Goal: Obtain resource: Obtain resource

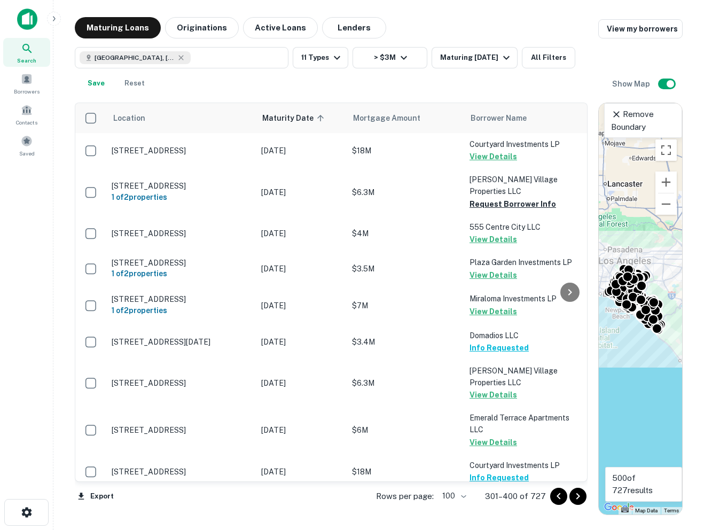
scroll to position [3429, 0]
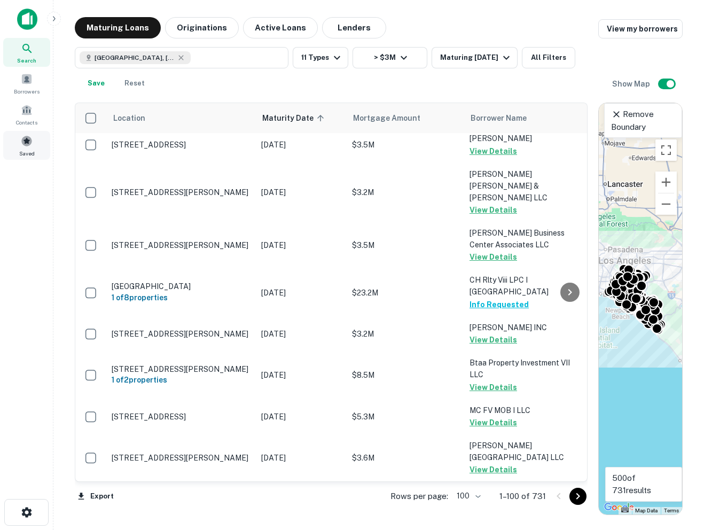
click at [26, 146] on span at bounding box center [27, 141] width 12 height 12
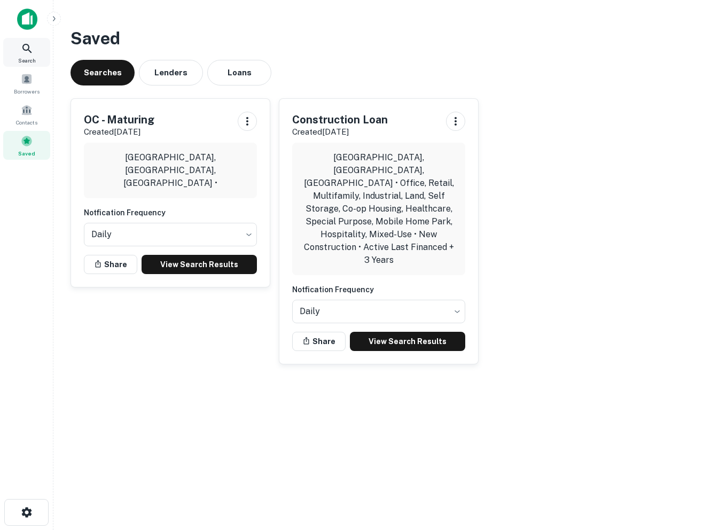
click at [28, 55] on div "Search" at bounding box center [26, 52] width 47 height 29
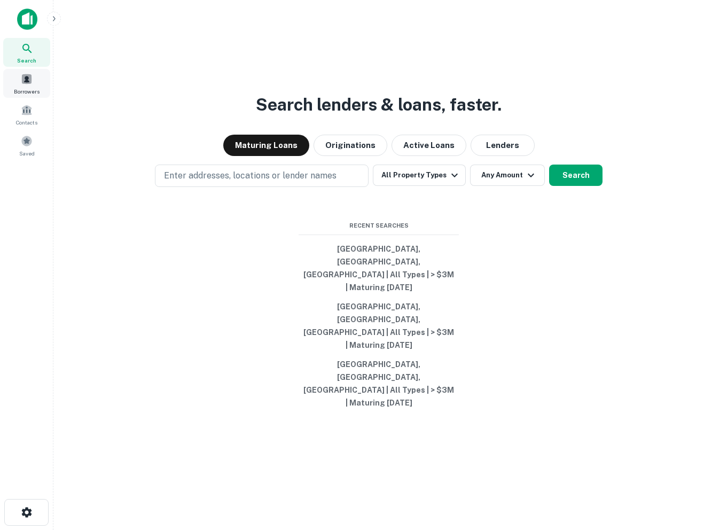
click at [34, 89] on span "Borrowers" at bounding box center [27, 91] width 26 height 9
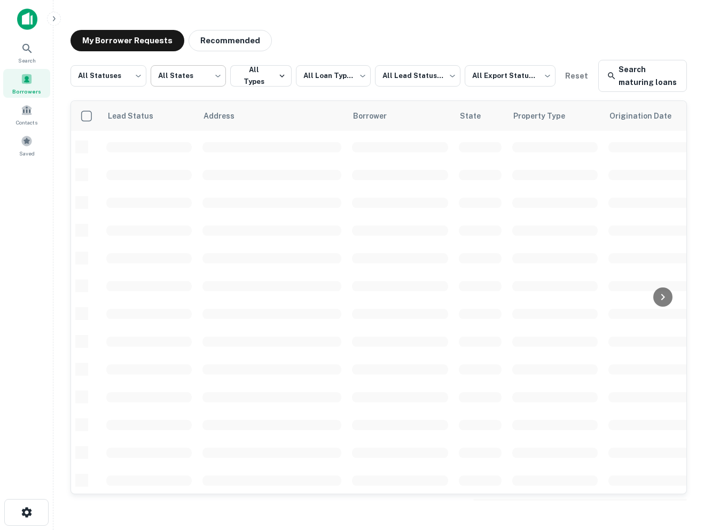
scroll to position [332, 0]
click at [28, 121] on span "Contacts" at bounding box center [26, 122] width 21 height 9
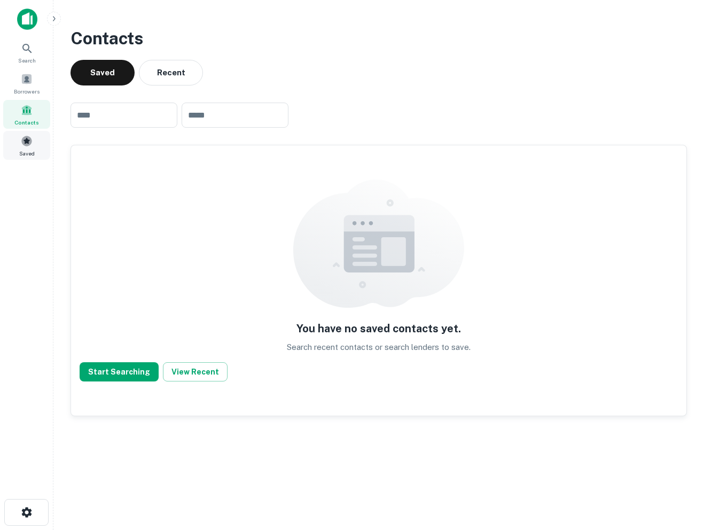
click at [23, 149] on span "Saved" at bounding box center [26, 153] width 15 height 9
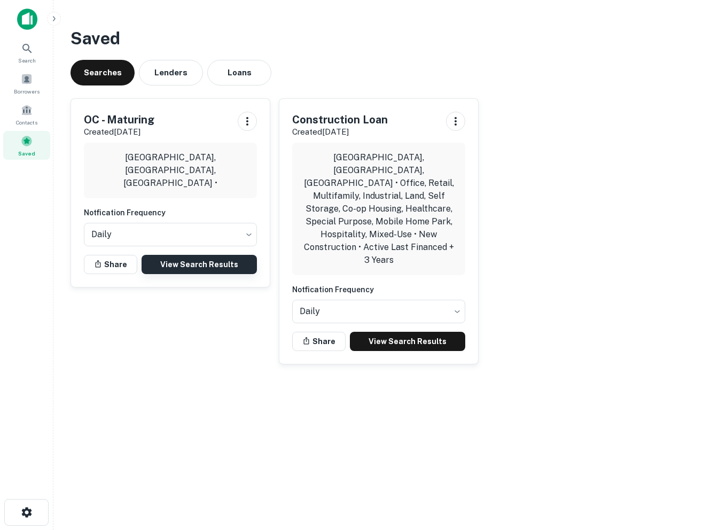
click at [177, 264] on link "View Search Results" at bounding box center [199, 264] width 115 height 19
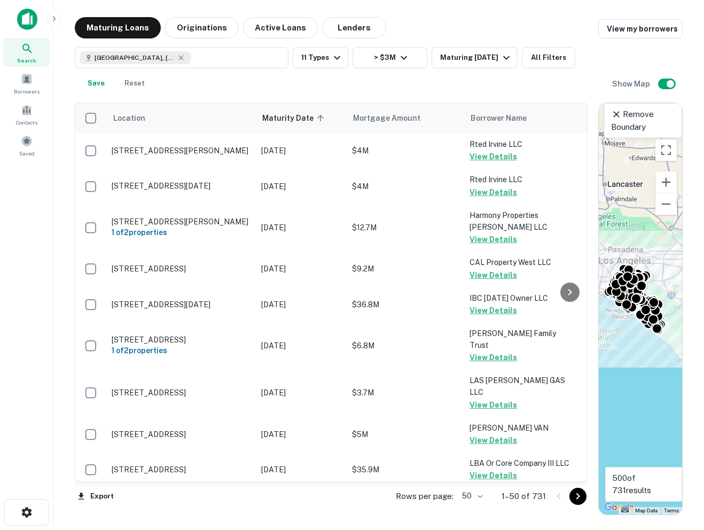
drag, startPoint x: 453, startPoint y: 486, endPoint x: 471, endPoint y: 496, distance: 20.1
click at [453, 487] on div "Rows per page: 50 ** 1–50 of 731" at bounding box center [485, 496] width 205 height 29
click at [474, 496] on body "Search Borrowers Contacts Saved Maturing Loans Originations Active Loans Lender…" at bounding box center [352, 265] width 704 height 530
drag, startPoint x: 479, startPoint y: 510, endPoint x: 536, endPoint y: 501, distance: 57.3
click at [479, 510] on li "100" at bounding box center [473, 507] width 31 height 19
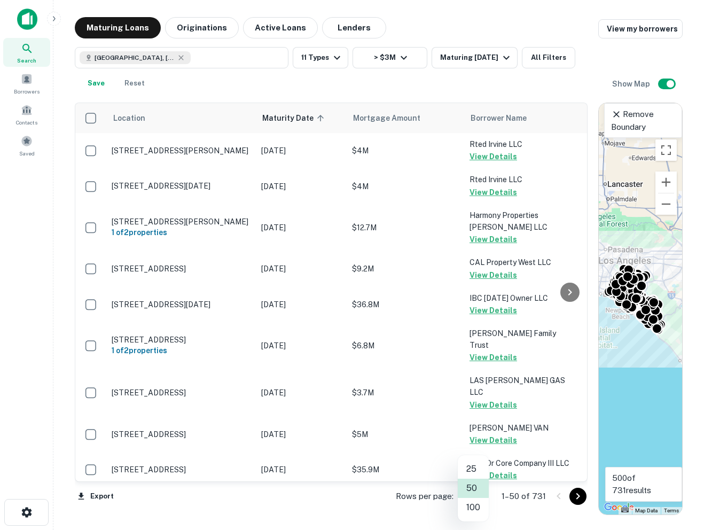
type input "***"
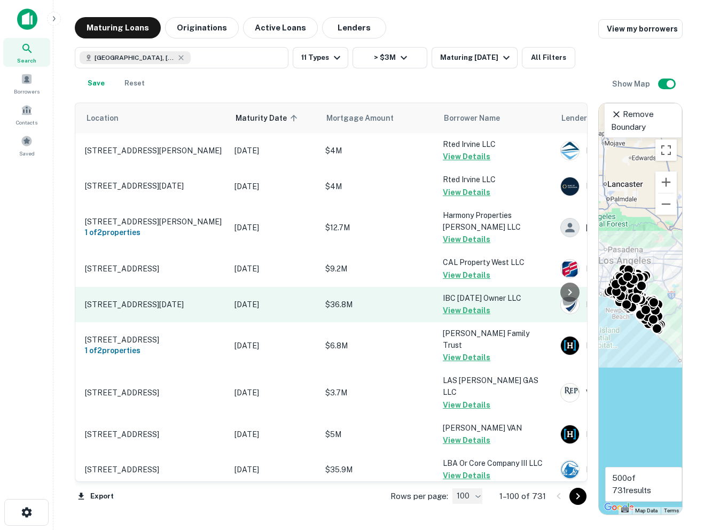
scroll to position [0, 28]
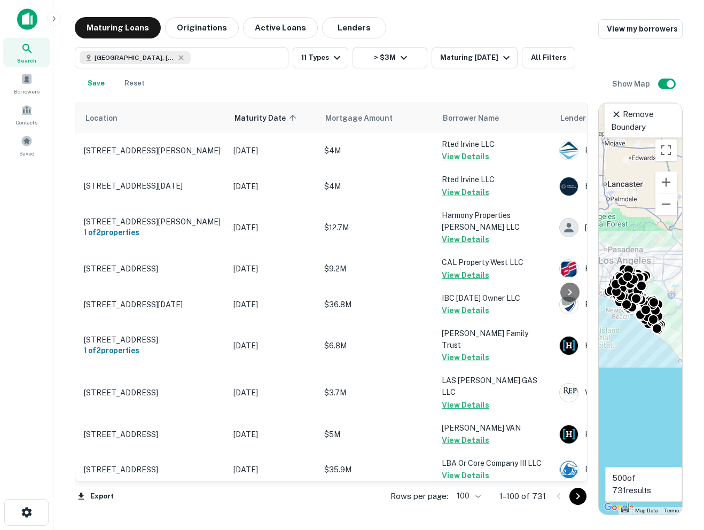
click at [569, 495] on button "Go to next page" at bounding box center [577, 496] width 17 height 17
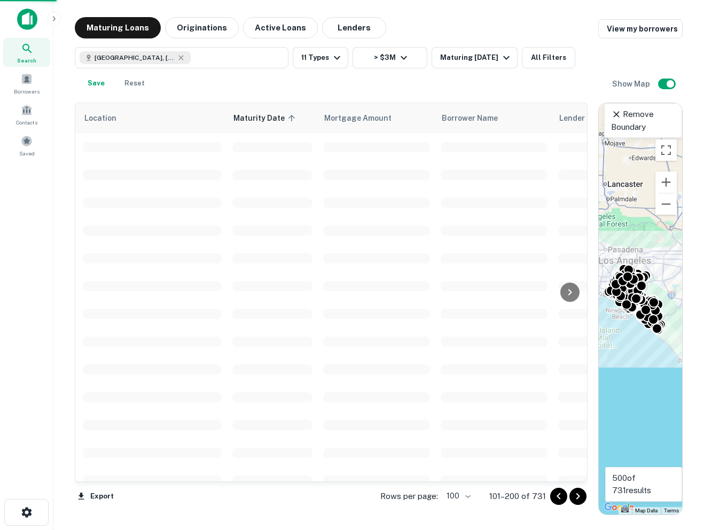
click at [575, 495] on icon "Go to next page" at bounding box center [577, 496] width 13 height 13
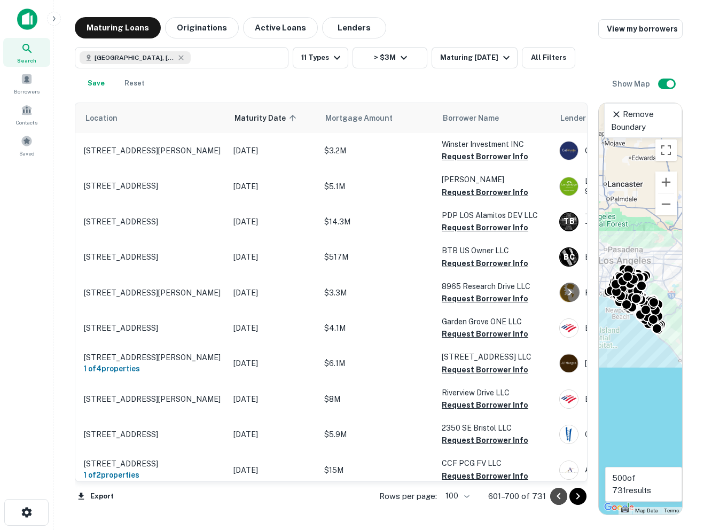
click at [558, 491] on icon "Go to previous page" at bounding box center [558, 496] width 13 height 13
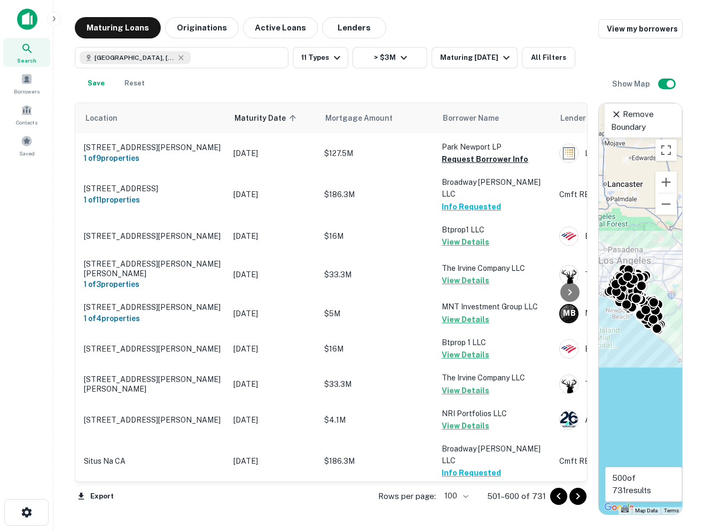
scroll to position [150, 28]
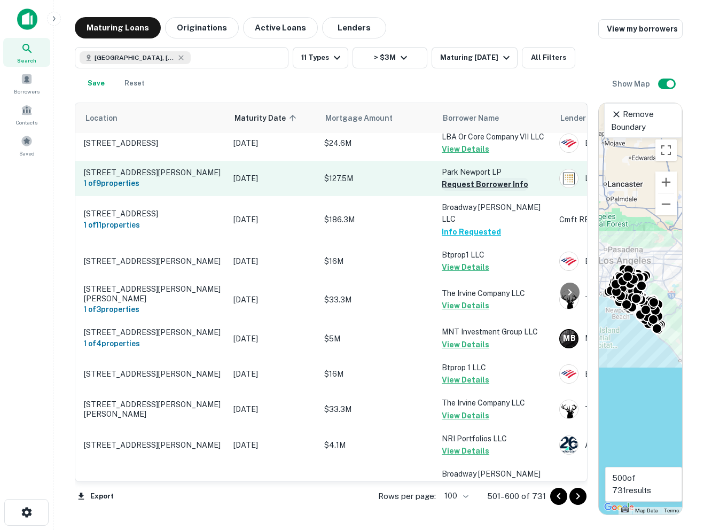
click at [467, 191] on button "Request Borrower Info" at bounding box center [485, 184] width 87 height 13
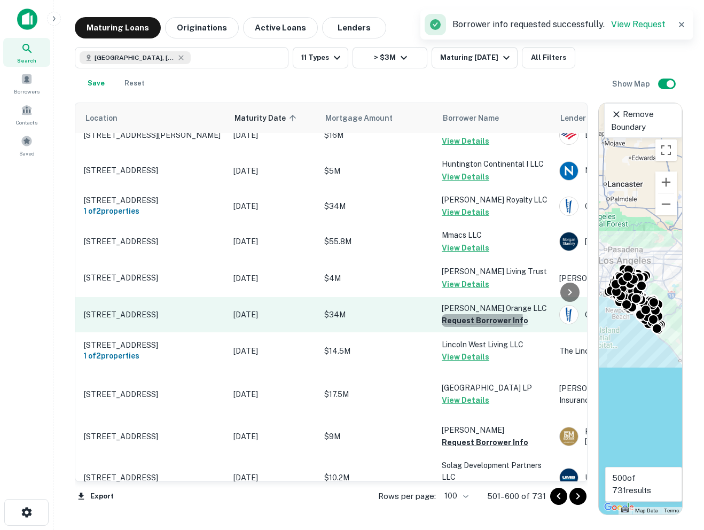
click at [463, 314] on button "Request Borrower Info" at bounding box center [485, 320] width 87 height 13
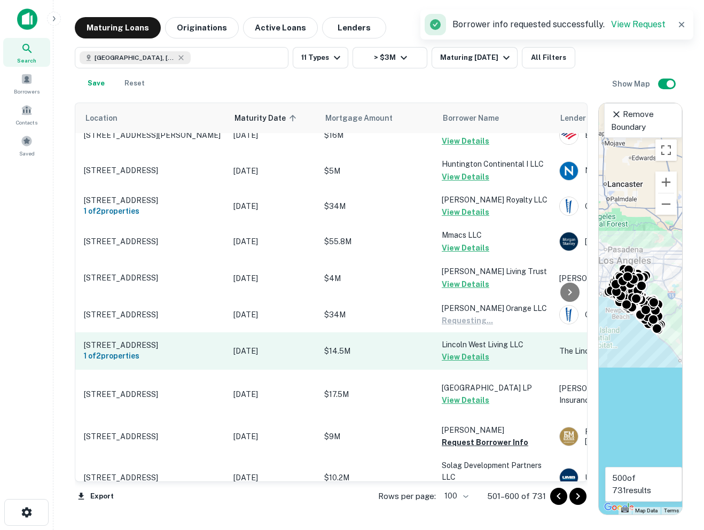
scroll to position [852, 28]
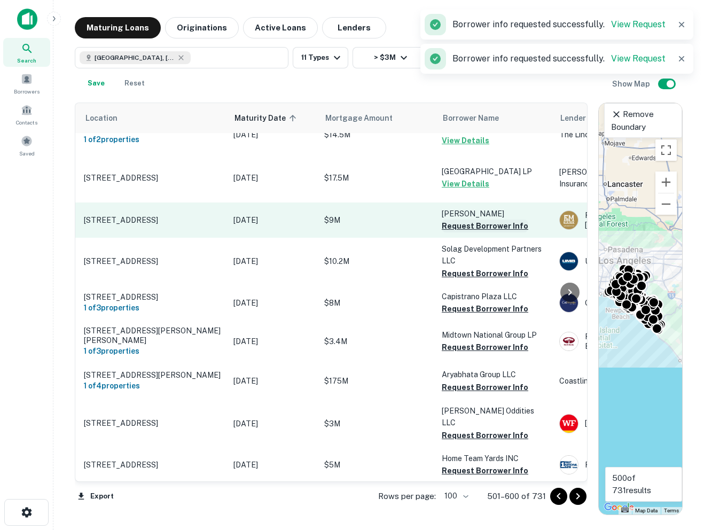
click at [458, 220] on button "Request Borrower Info" at bounding box center [485, 226] width 87 height 13
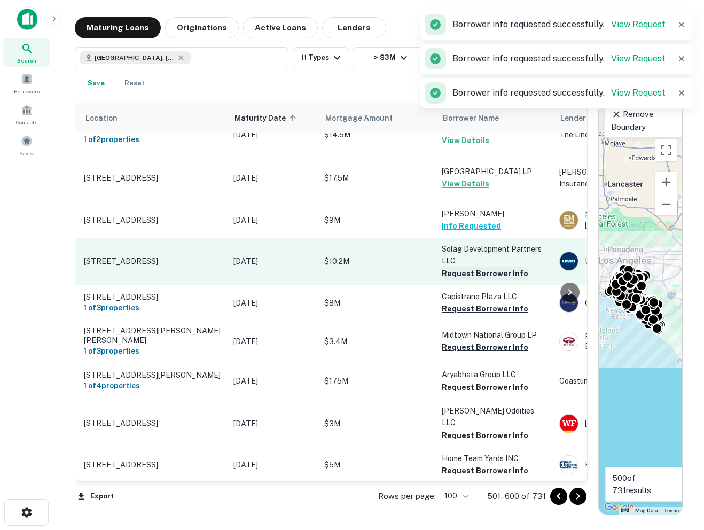
click at [458, 267] on button "Request Borrower Info" at bounding box center [485, 273] width 87 height 13
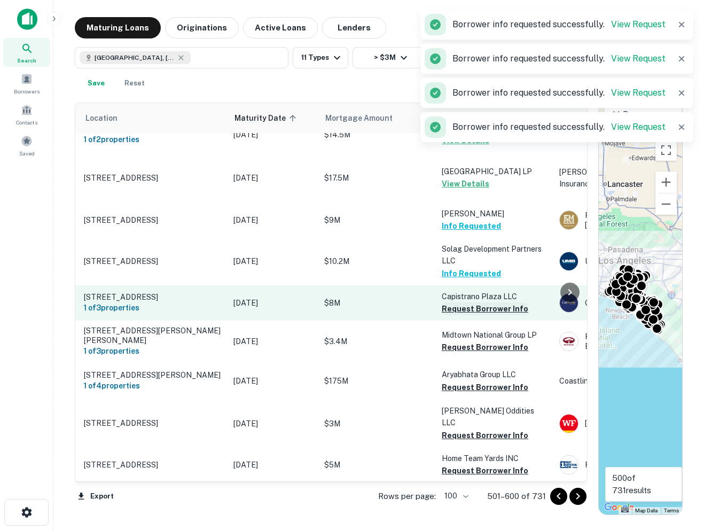
click at [458, 302] on button "Request Borrower Info" at bounding box center [485, 308] width 87 height 13
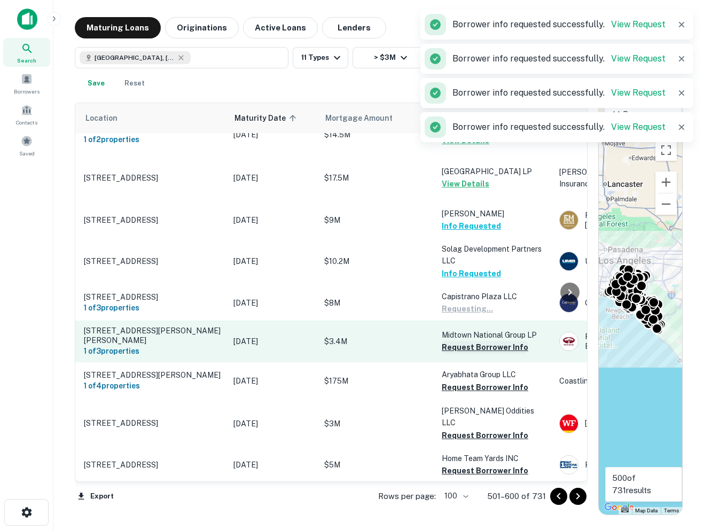
click at [456, 341] on button "Request Borrower Info" at bounding box center [485, 347] width 87 height 13
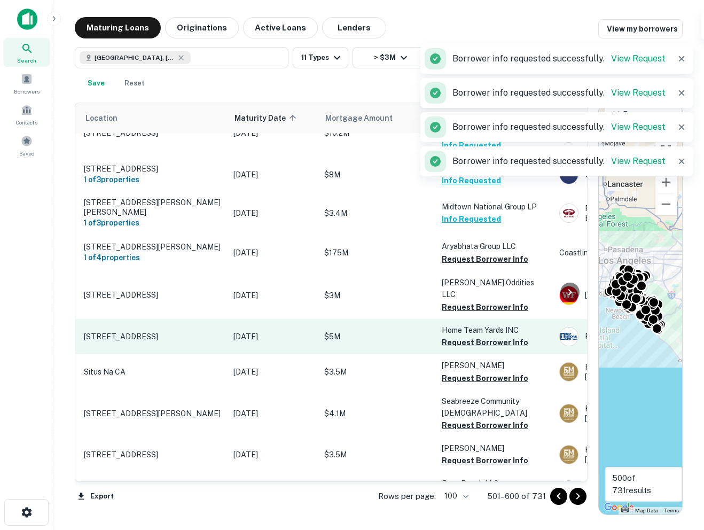
scroll to position [986, 28]
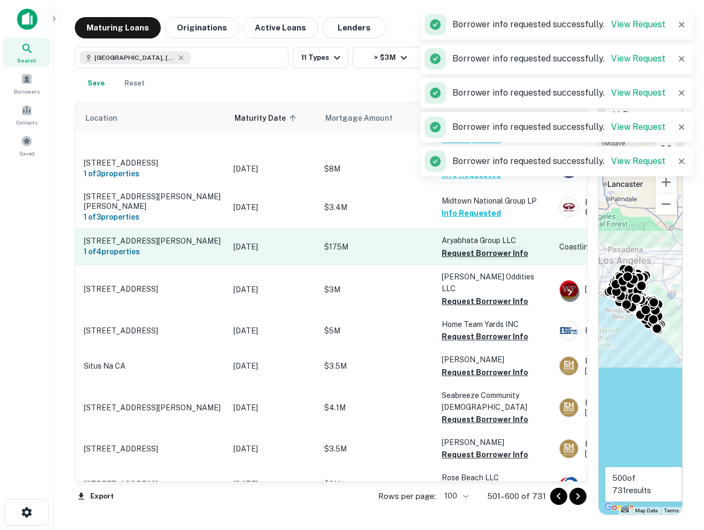
click at [457, 247] on button "Request Borrower Info" at bounding box center [485, 253] width 87 height 13
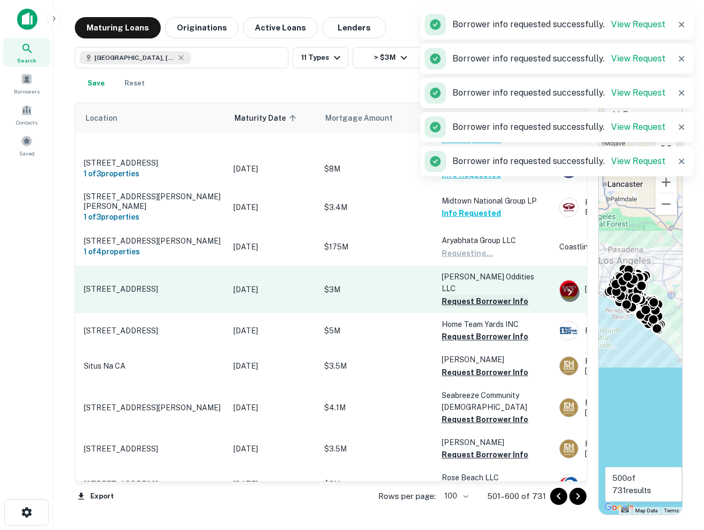
click at [454, 295] on button "Request Borrower Info" at bounding box center [485, 301] width 87 height 13
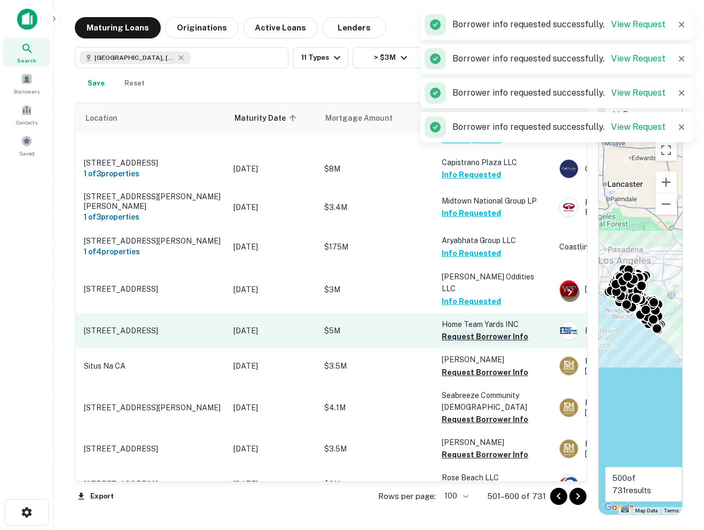
click at [455, 330] on button "Request Borrower Info" at bounding box center [485, 336] width 87 height 13
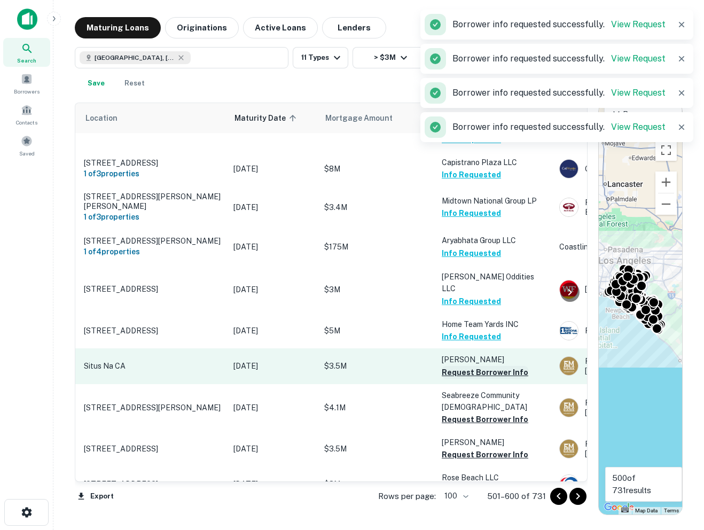
click at [454, 366] on button "Request Borrower Info" at bounding box center [485, 372] width 87 height 13
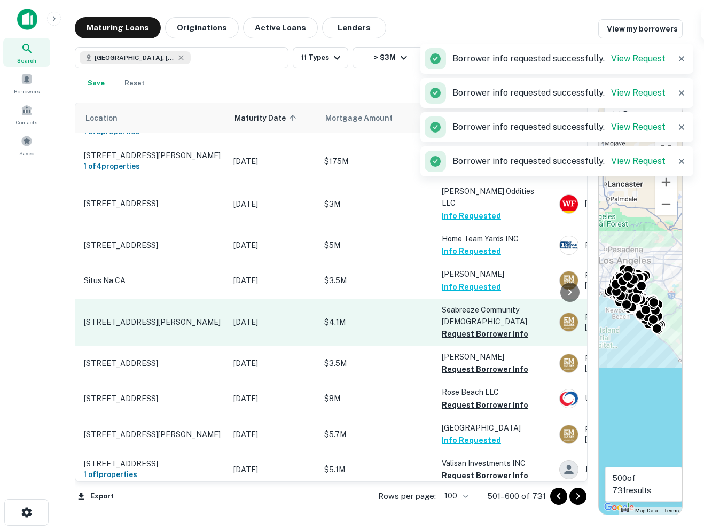
scroll to position [1107, 28]
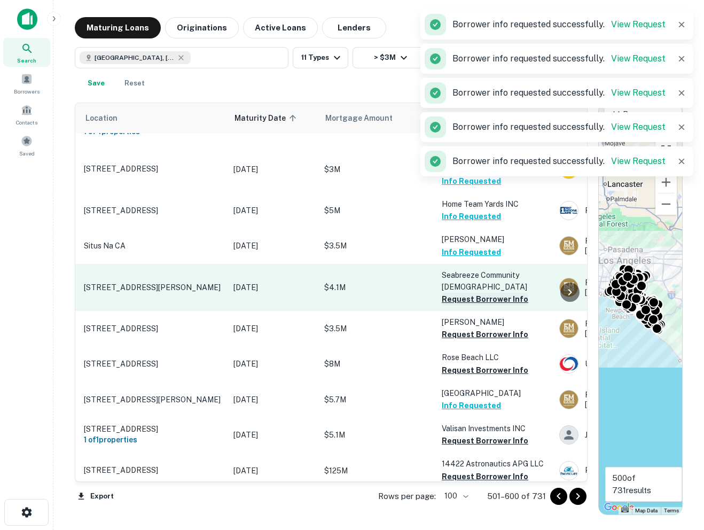
click at [461, 293] on button "Request Borrower Info" at bounding box center [485, 299] width 87 height 13
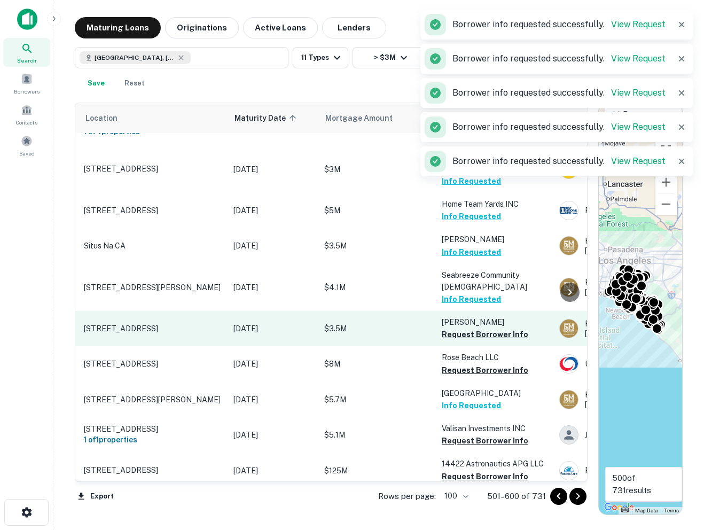
click at [458, 311] on td "Schiffman Todd I Request Borrower Info" at bounding box center [494, 328] width 117 height 35
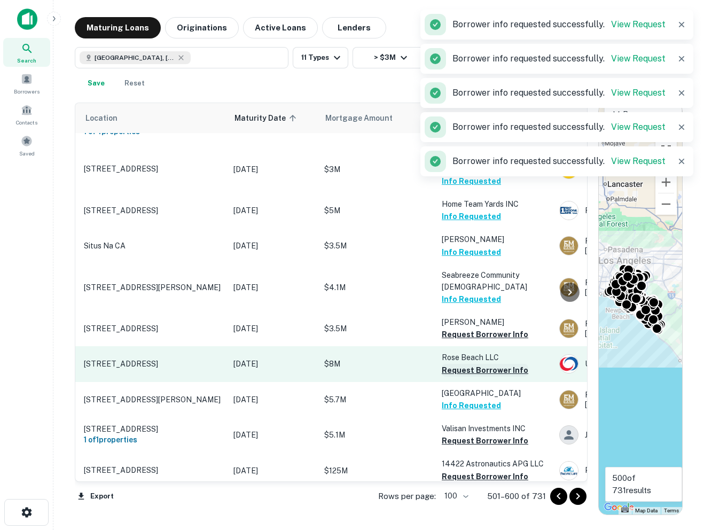
click at [457, 364] on button "Request Borrower Info" at bounding box center [485, 370] width 87 height 13
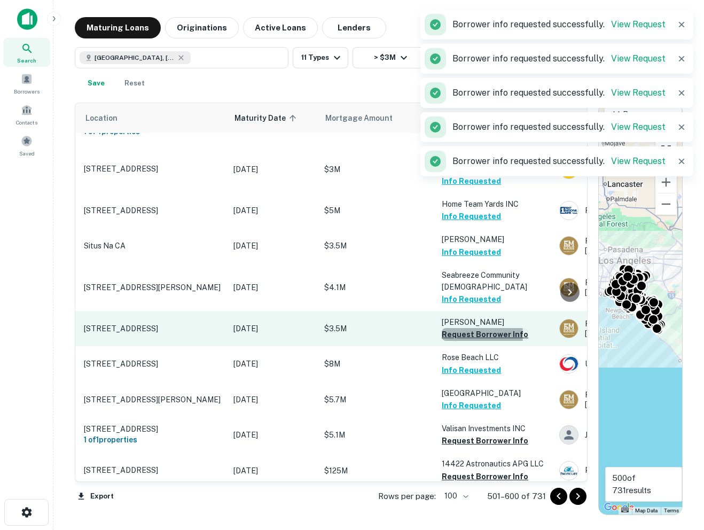
click at [460, 328] on button "Request Borrower Info" at bounding box center [485, 334] width 87 height 13
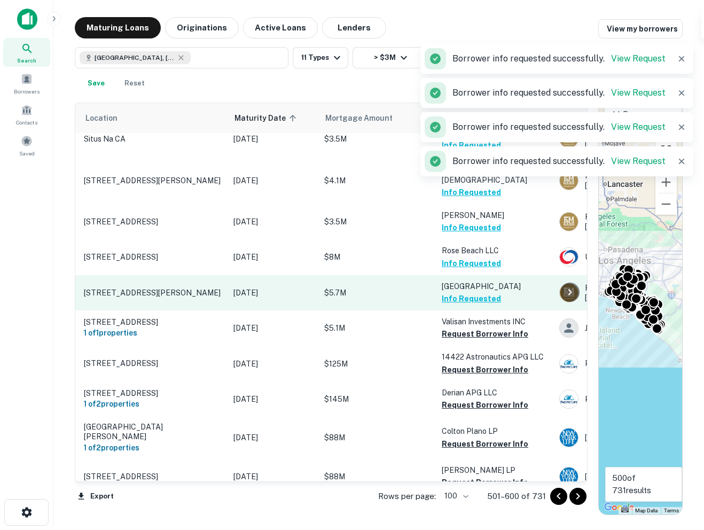
scroll to position [1225, 28]
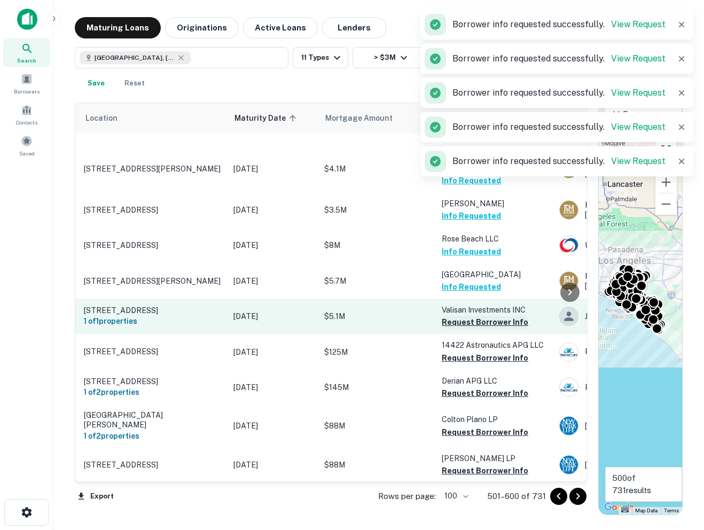
click at [459, 316] on button "Request Borrower Info" at bounding box center [485, 322] width 87 height 13
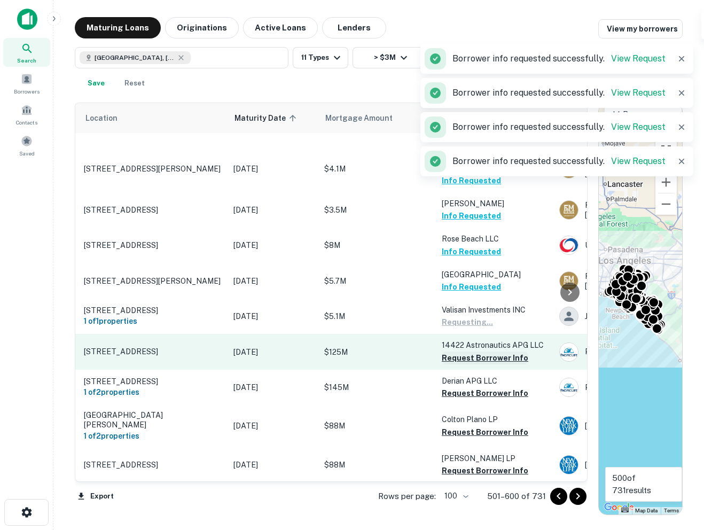
click at [458, 351] on button "Request Borrower Info" at bounding box center [485, 357] width 87 height 13
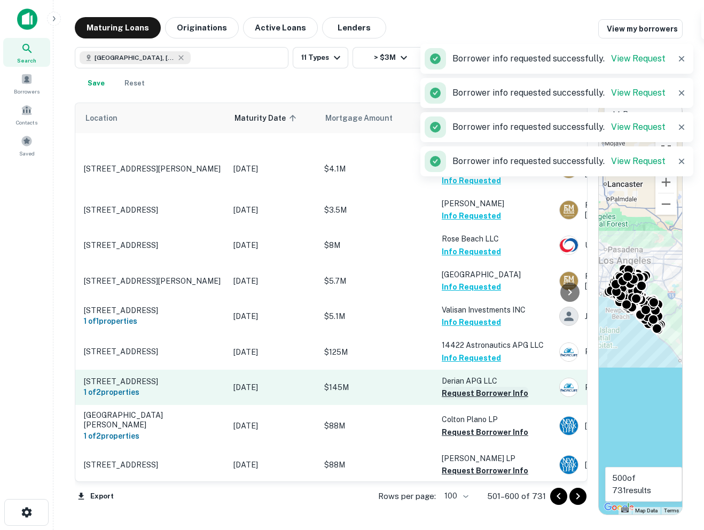
click at [458, 387] on button "Request Borrower Info" at bounding box center [485, 393] width 87 height 13
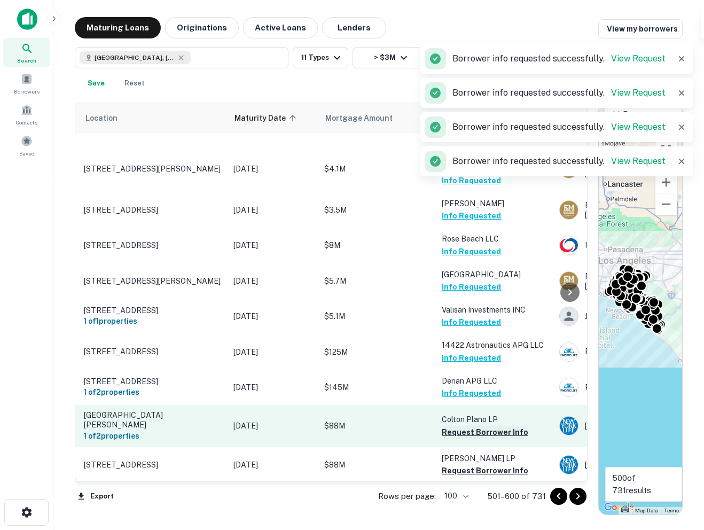
click at [455, 426] on button "Request Borrower Info" at bounding box center [485, 432] width 87 height 13
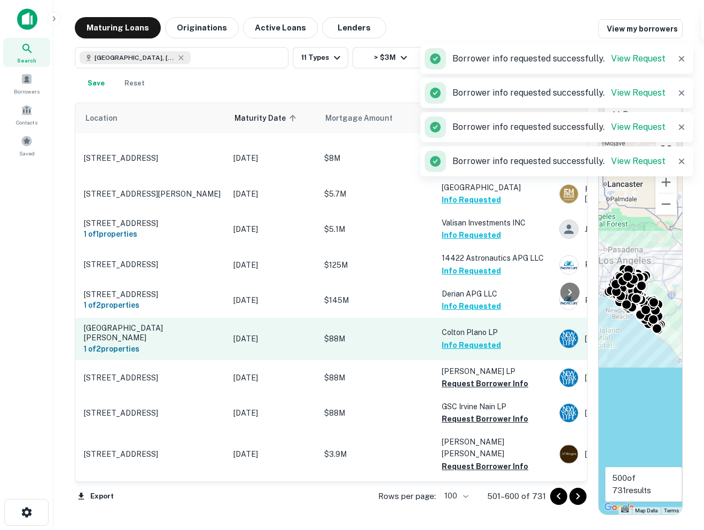
scroll to position [1316, 28]
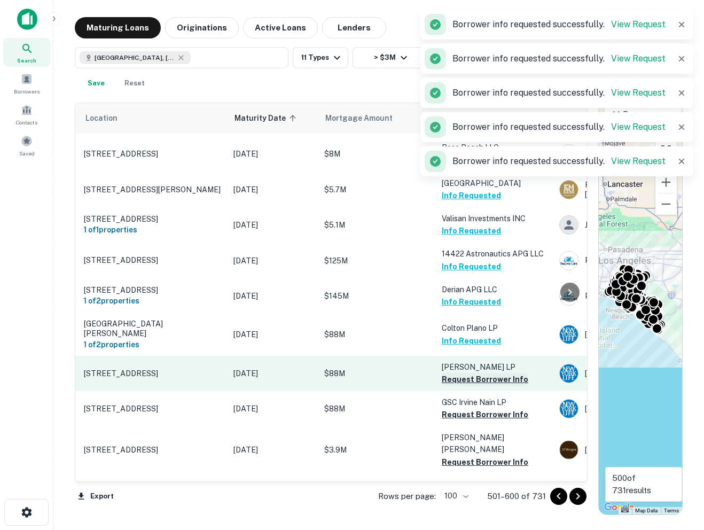
click at [454, 373] on button "Request Borrower Info" at bounding box center [485, 379] width 87 height 13
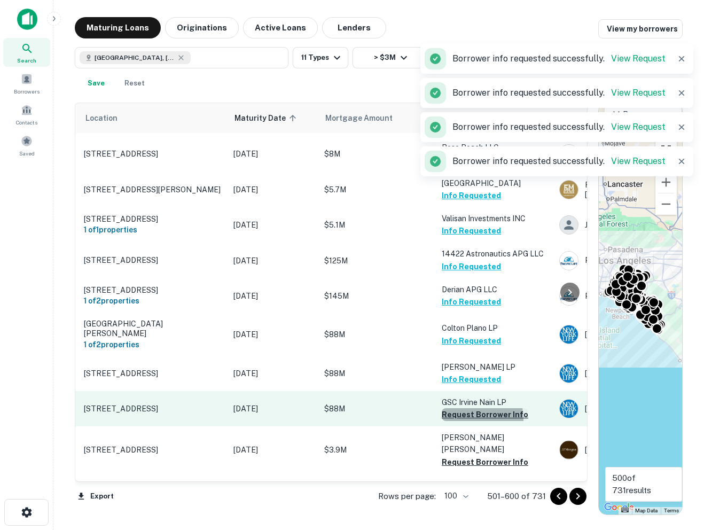
click at [455, 408] on button "Request Borrower Info" at bounding box center [485, 414] width 87 height 13
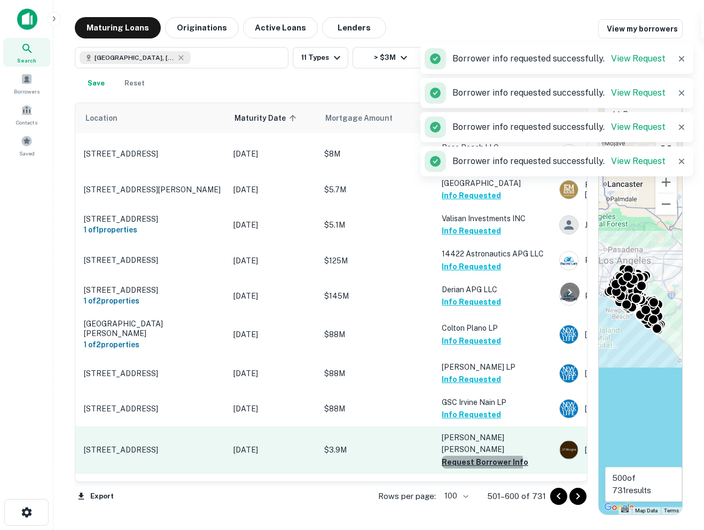
click at [452, 456] on button "Request Borrower Info" at bounding box center [485, 462] width 87 height 13
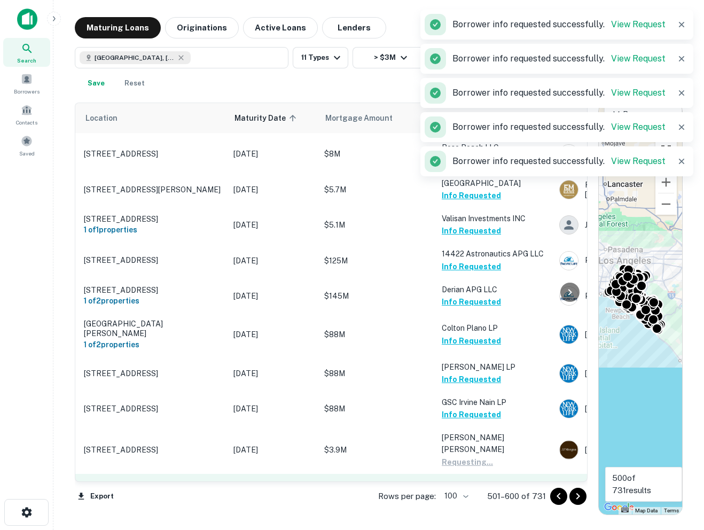
click at [450, 491] on button "Request Borrower Info" at bounding box center [485, 497] width 87 height 13
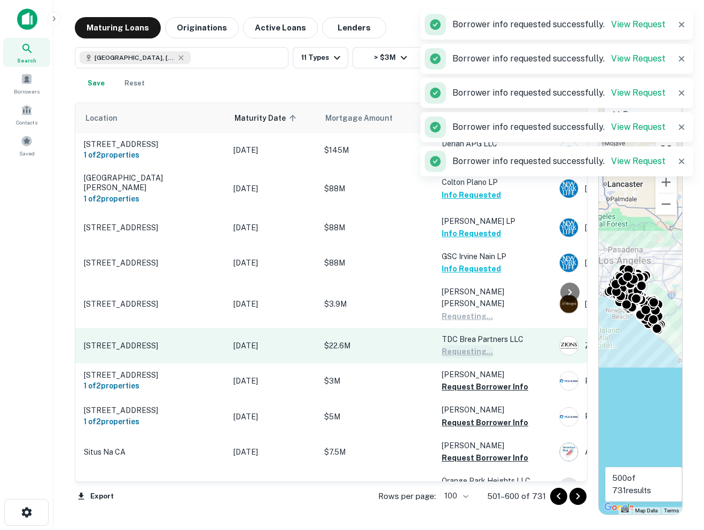
scroll to position [1479, 28]
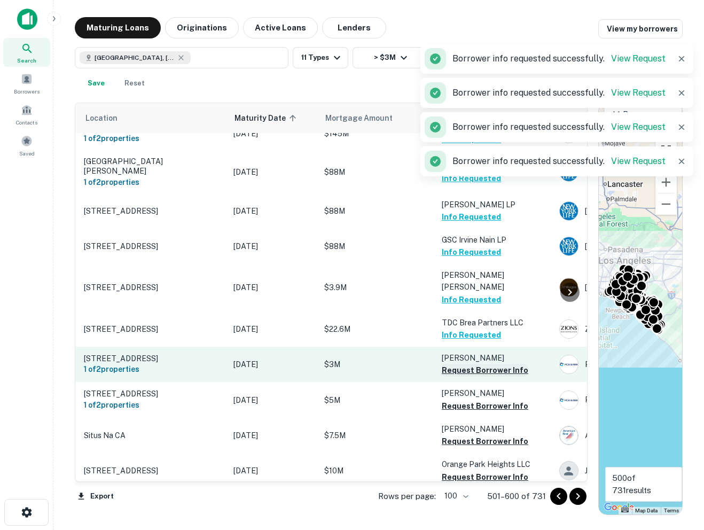
click at [456, 364] on button "Request Borrower Info" at bounding box center [485, 370] width 87 height 13
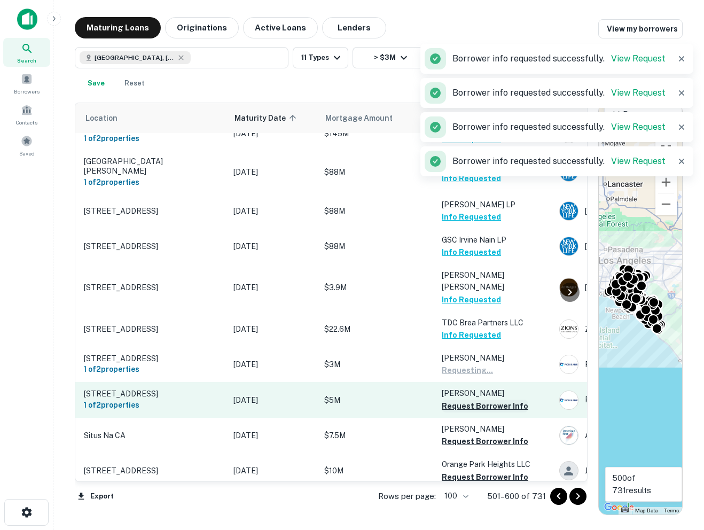
click at [455, 399] on button "Request Borrower Info" at bounding box center [485, 405] width 87 height 13
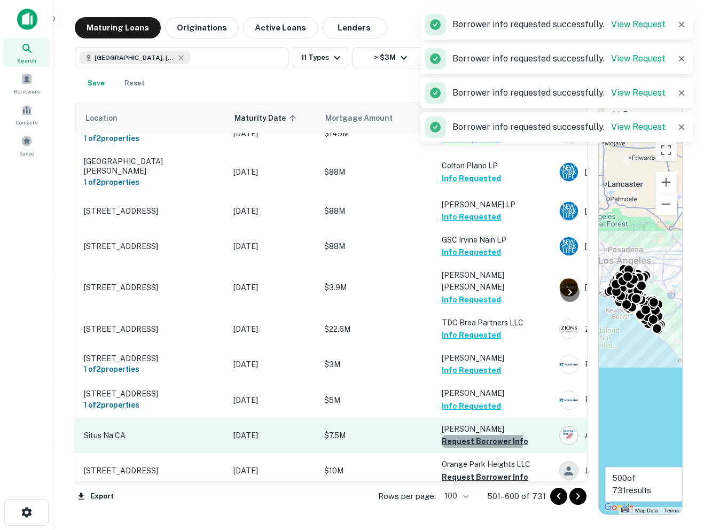
click at [460, 435] on button "Request Borrower Info" at bounding box center [485, 441] width 87 height 13
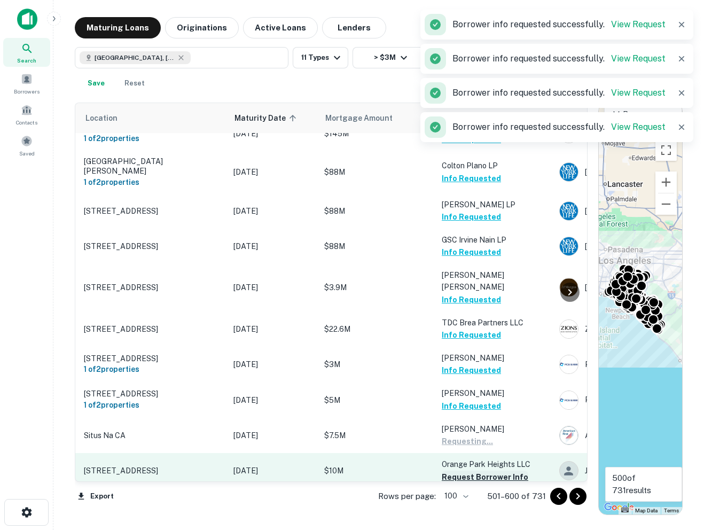
click at [454, 471] on button "Request Borrower Info" at bounding box center [485, 477] width 87 height 13
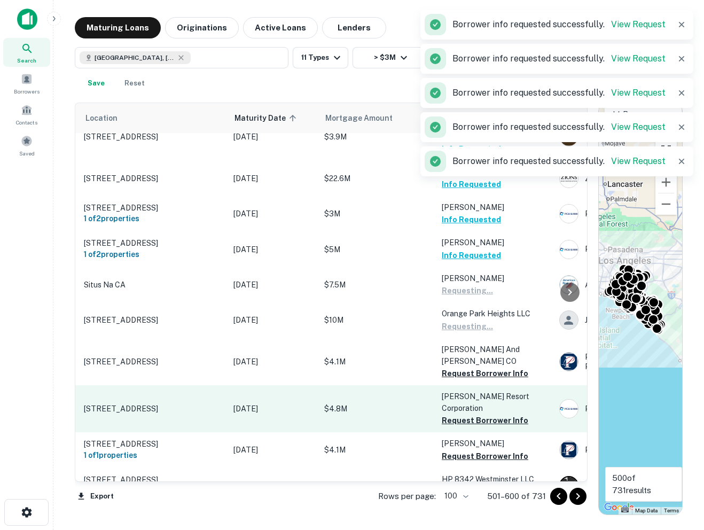
scroll to position [1646, 28]
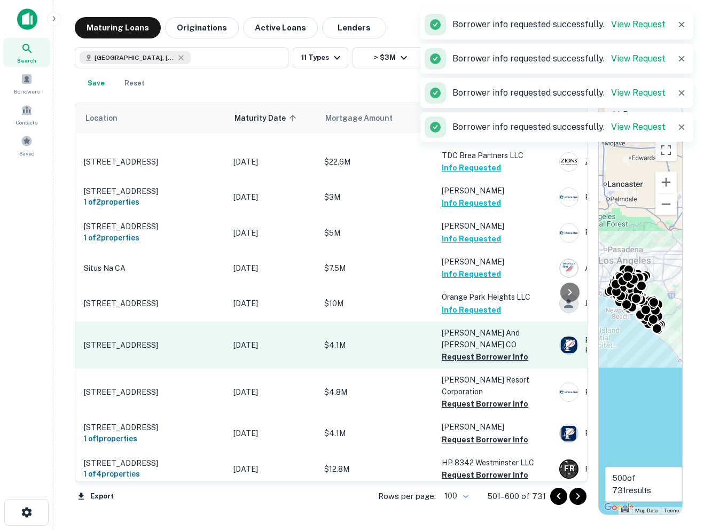
click at [456, 350] on button "Request Borrower Info" at bounding box center [485, 356] width 87 height 13
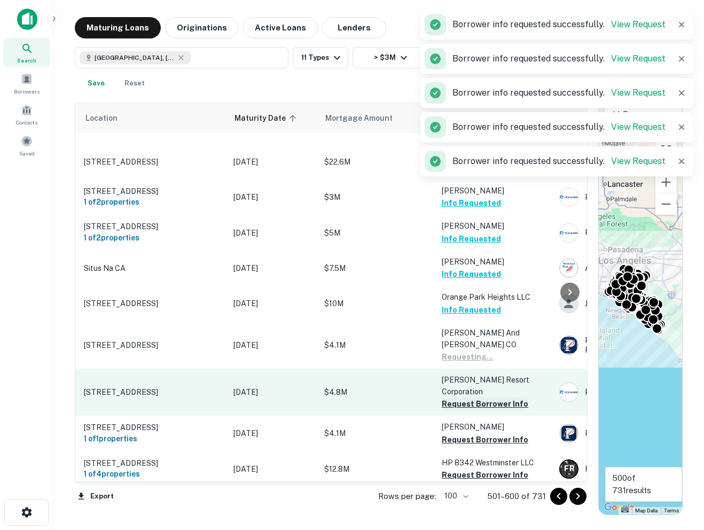
click at [454, 397] on button "Request Borrower Info" at bounding box center [485, 403] width 87 height 13
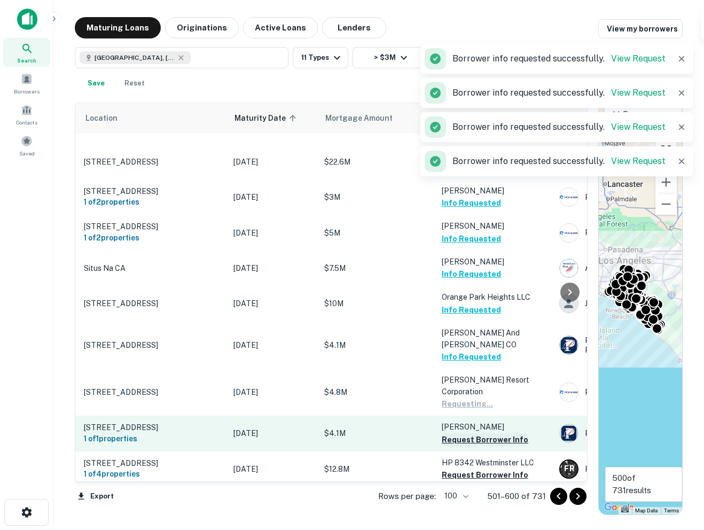
click at [455, 433] on button "Request Borrower Info" at bounding box center [485, 439] width 87 height 13
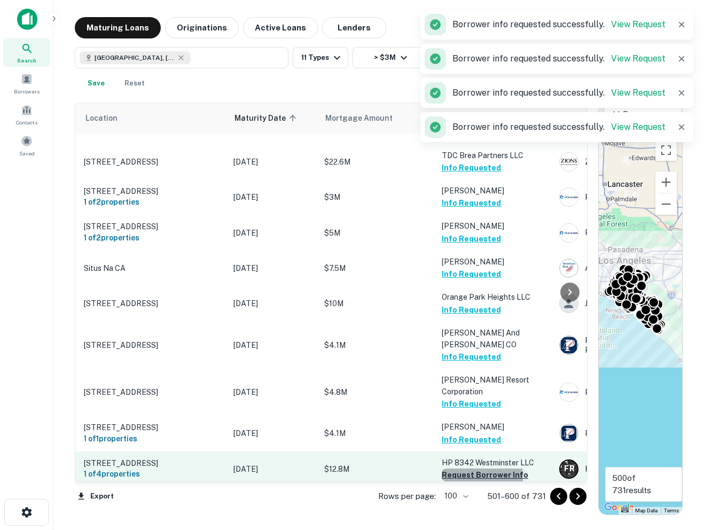
click at [458, 468] on button "Request Borrower Info" at bounding box center [485, 474] width 87 height 13
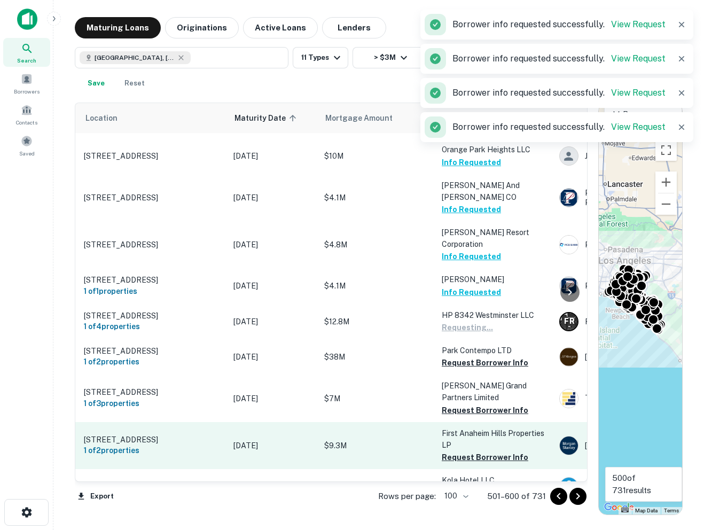
scroll to position [1798, 28]
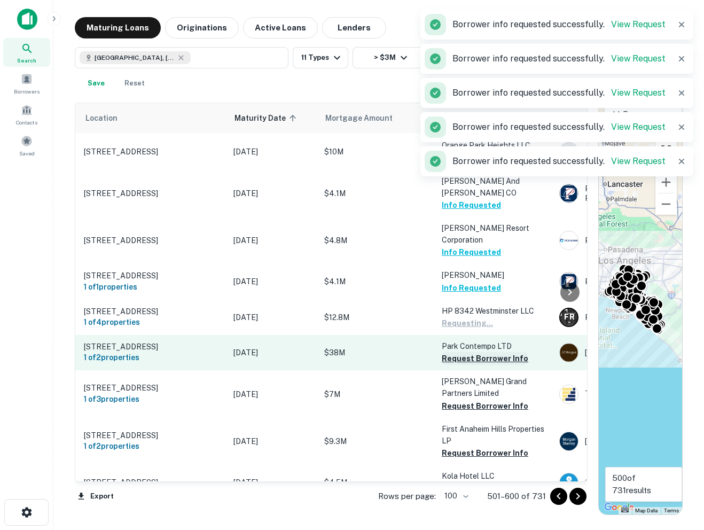
click at [454, 352] on button "Request Borrower Info" at bounding box center [485, 358] width 87 height 13
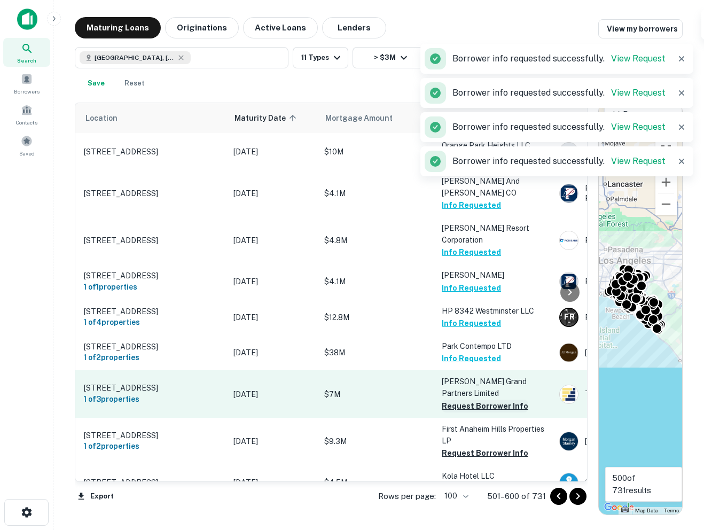
click at [461, 399] on button "Request Borrower Info" at bounding box center [485, 405] width 87 height 13
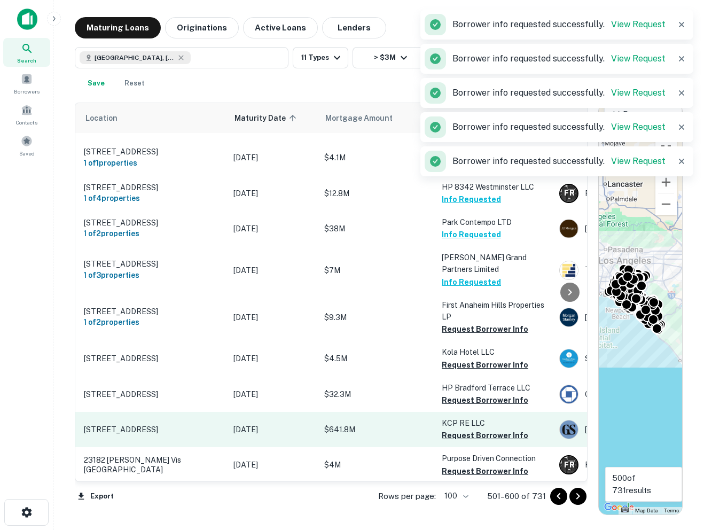
scroll to position [1935, 28]
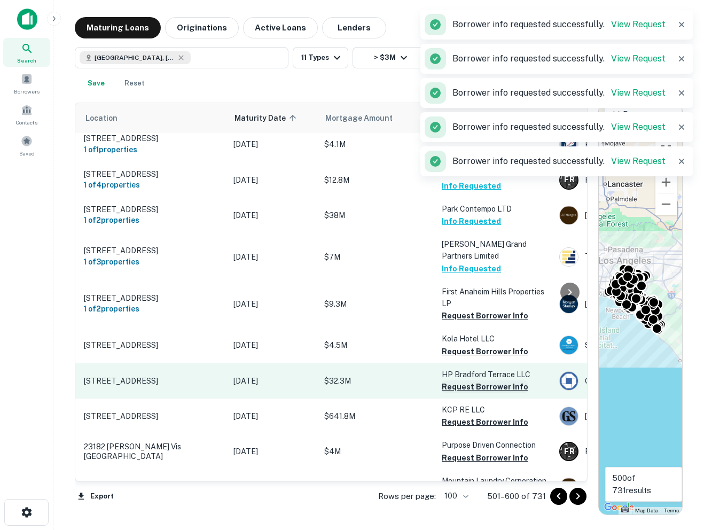
click at [457, 380] on button "Request Borrower Info" at bounding box center [485, 386] width 87 height 13
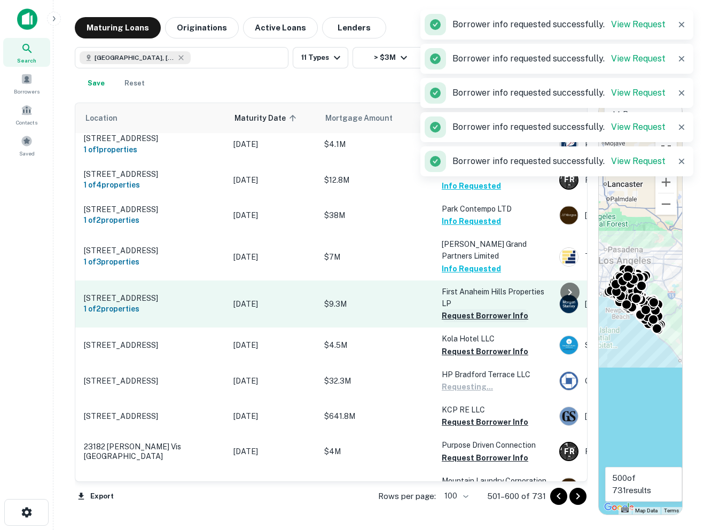
click at [456, 309] on button "Request Borrower Info" at bounding box center [485, 315] width 87 height 13
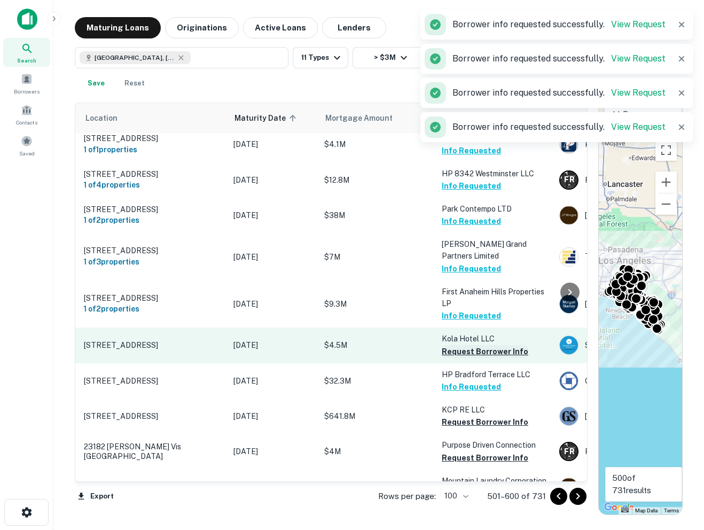
click at [456, 345] on button "Request Borrower Info" at bounding box center [485, 351] width 87 height 13
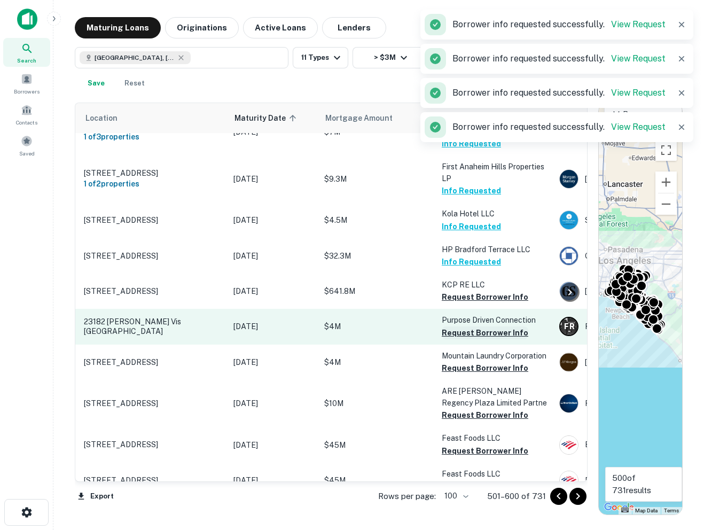
scroll to position [2071, 28]
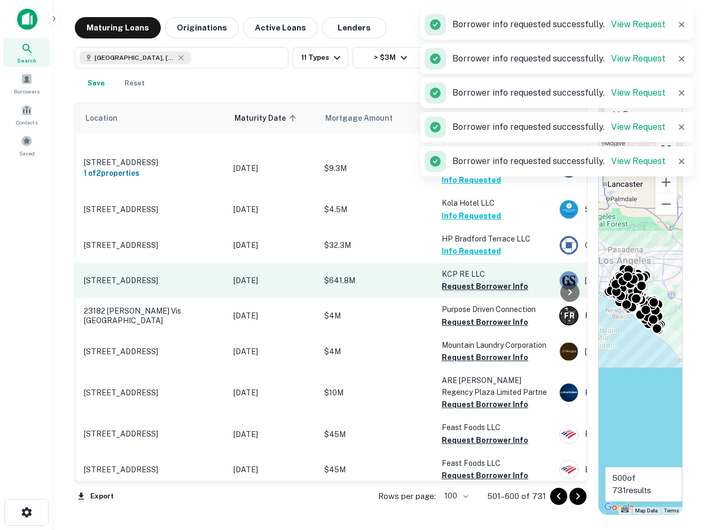
click at [457, 280] on button "Request Borrower Info" at bounding box center [485, 286] width 87 height 13
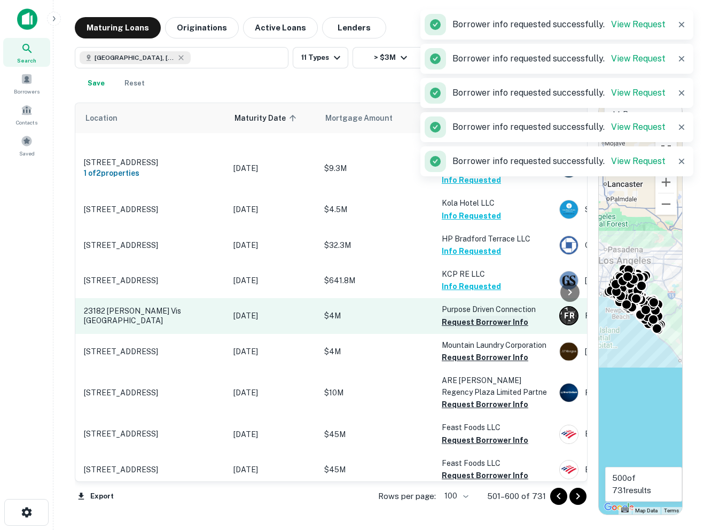
click at [457, 316] on button "Request Borrower Info" at bounding box center [485, 322] width 87 height 13
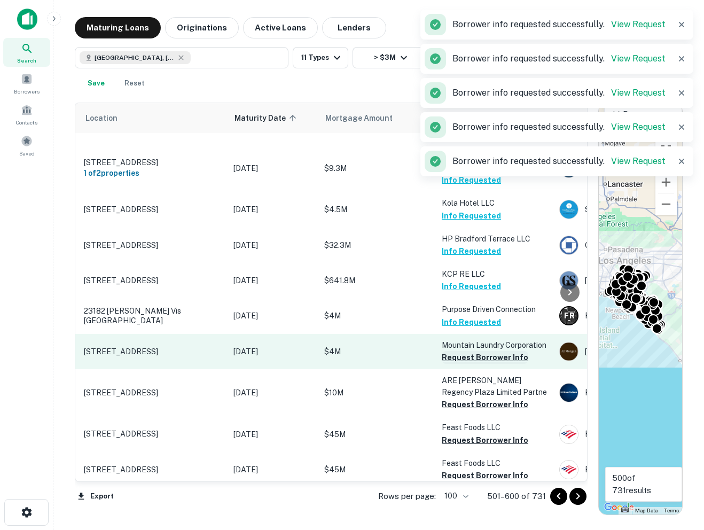
click at [457, 351] on button "Request Borrower Info" at bounding box center [485, 357] width 87 height 13
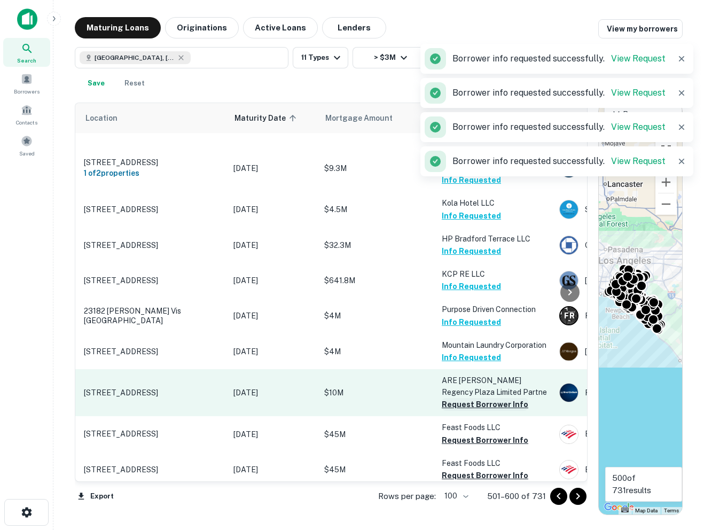
click at [453, 398] on button "Request Borrower Info" at bounding box center [485, 404] width 87 height 13
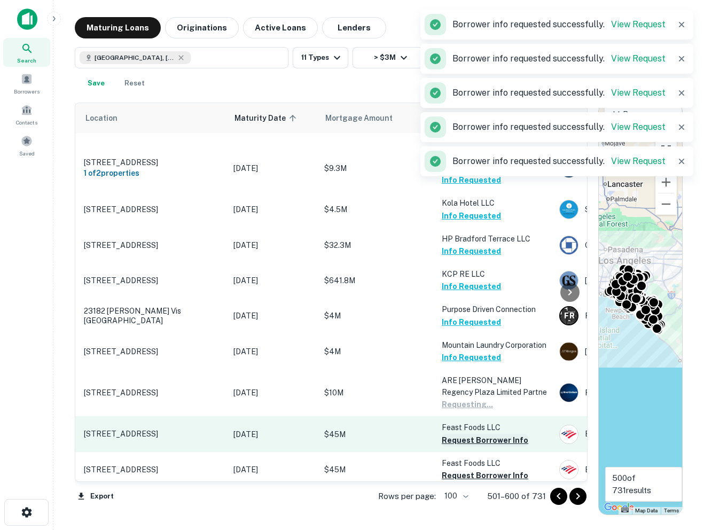
click at [453, 434] on button "Request Borrower Info" at bounding box center [485, 440] width 87 height 13
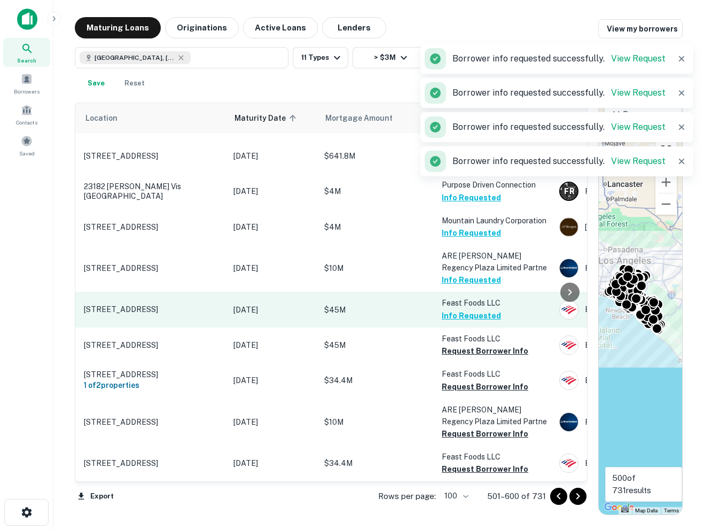
scroll to position [2197, 27]
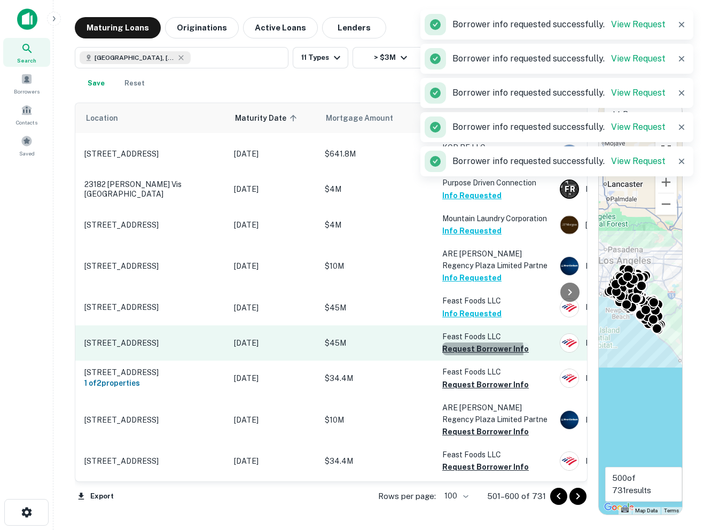
click at [461, 342] on button "Request Borrower Info" at bounding box center [485, 348] width 87 height 13
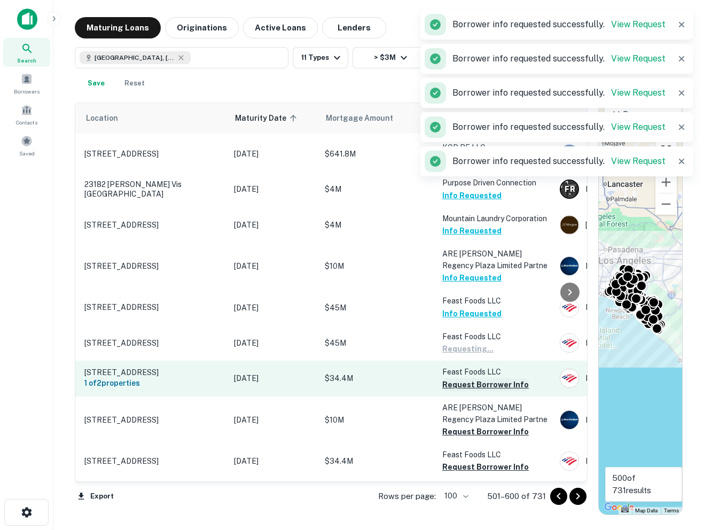
click at [463, 378] on button "Request Borrower Info" at bounding box center [485, 384] width 87 height 13
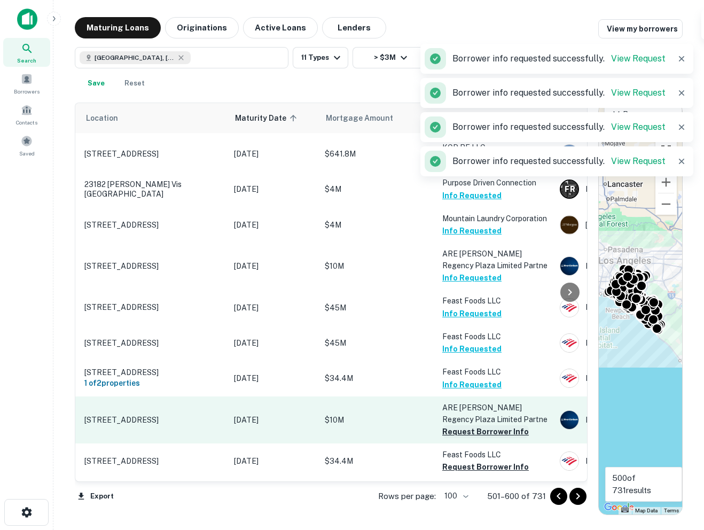
click at [453, 425] on button "Request Borrower Info" at bounding box center [485, 431] width 87 height 13
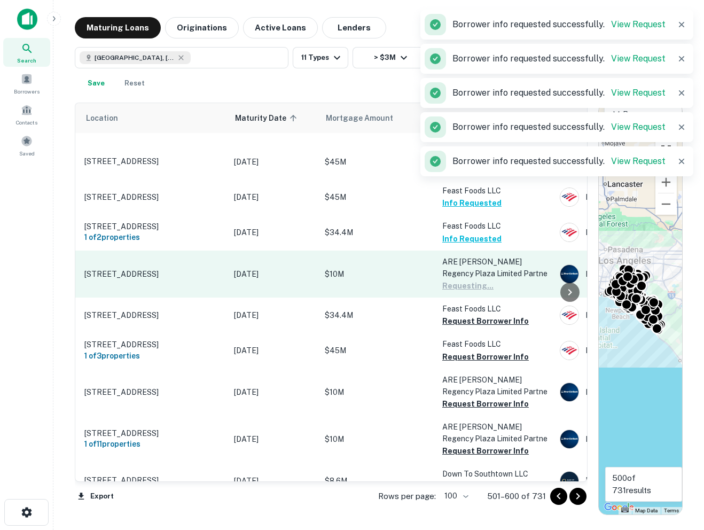
scroll to position [2368, 27]
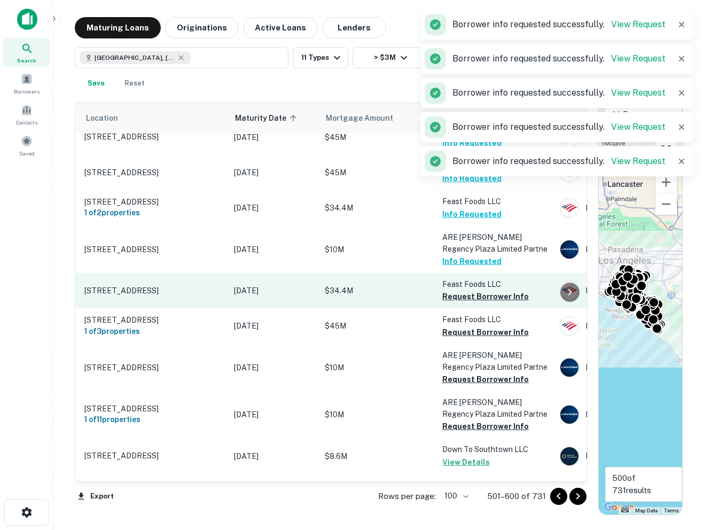
click at [465, 273] on td "Feast Foods LLC Request Borrower Info" at bounding box center [495, 290] width 117 height 35
click at [461, 290] on button "Request Borrower Info" at bounding box center [485, 296] width 87 height 13
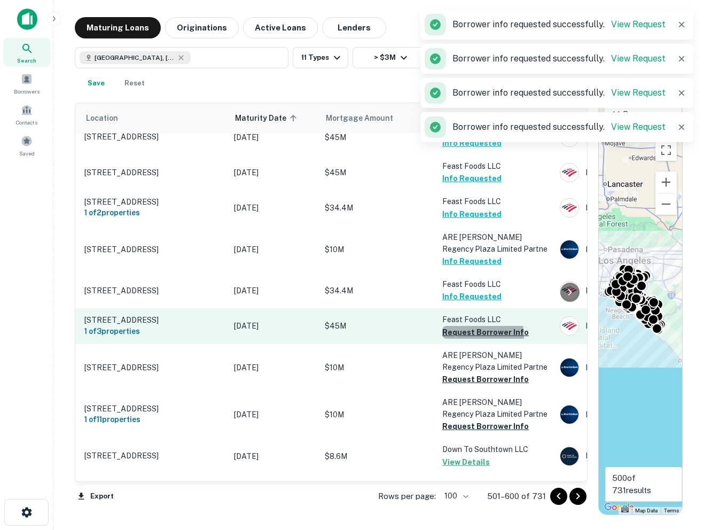
click at [463, 326] on button "Request Borrower Info" at bounding box center [485, 332] width 87 height 13
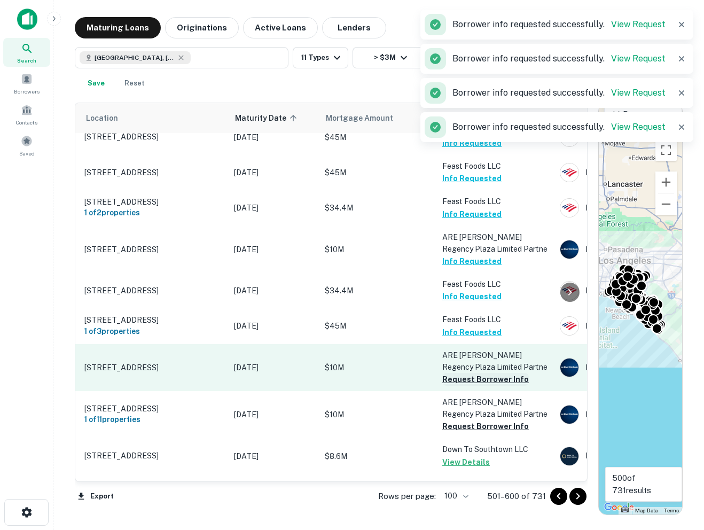
click at [463, 373] on button "Request Borrower Info" at bounding box center [485, 379] width 87 height 13
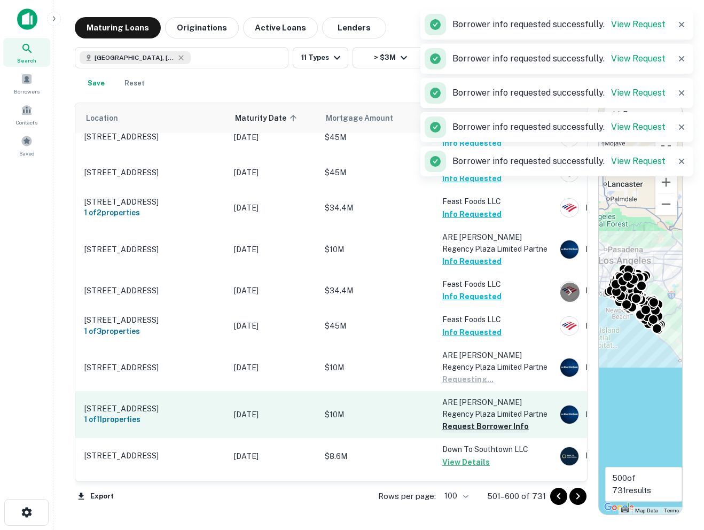
click at [459, 420] on button "Request Borrower Info" at bounding box center [485, 426] width 87 height 13
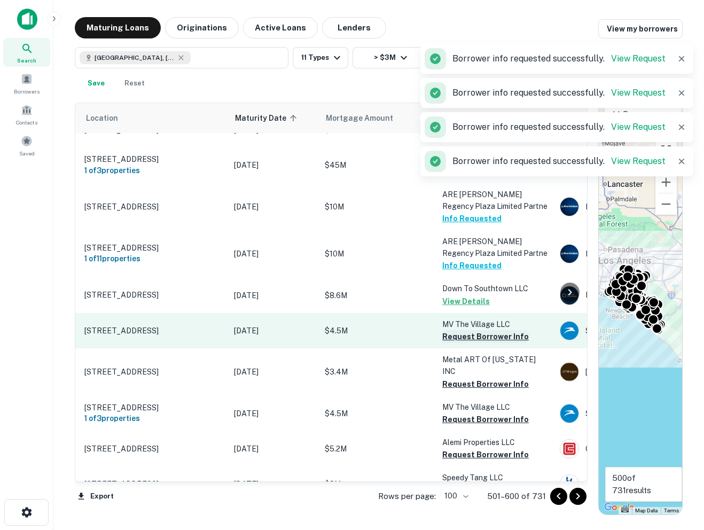
scroll to position [2533, 27]
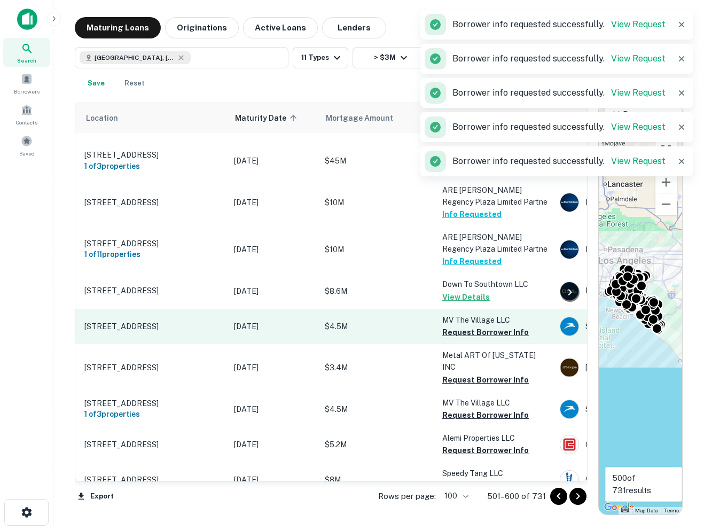
click at [454, 309] on td "MV The Village LLC Request Borrower Info" at bounding box center [495, 326] width 117 height 35
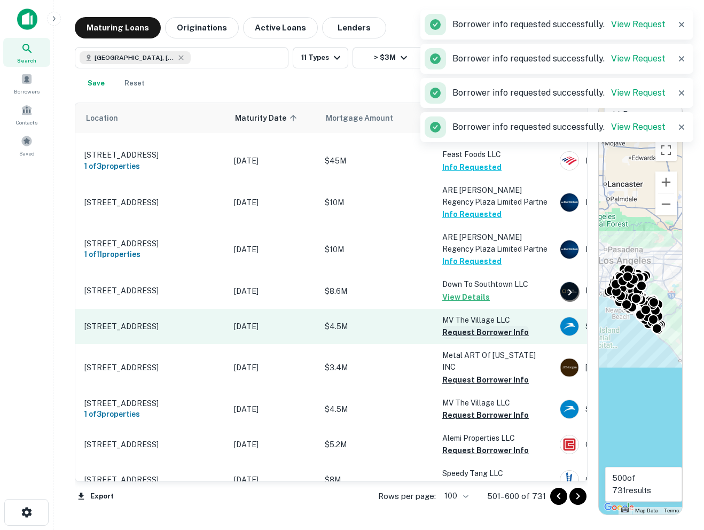
click at [452, 326] on button "Request Borrower Info" at bounding box center [485, 332] width 87 height 13
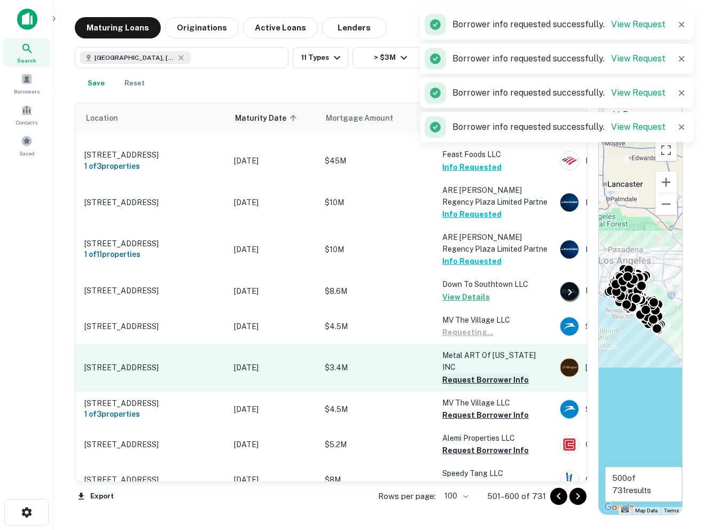
click at [455, 373] on button "Request Borrower Info" at bounding box center [485, 379] width 87 height 13
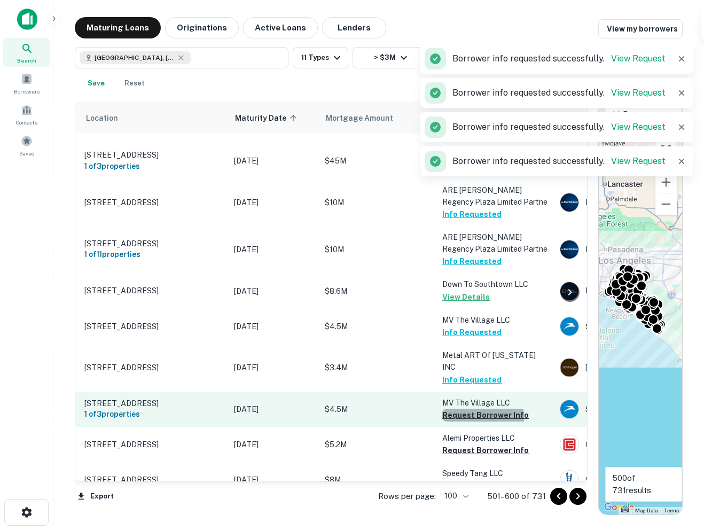
click at [459, 409] on button "Request Borrower Info" at bounding box center [485, 415] width 87 height 13
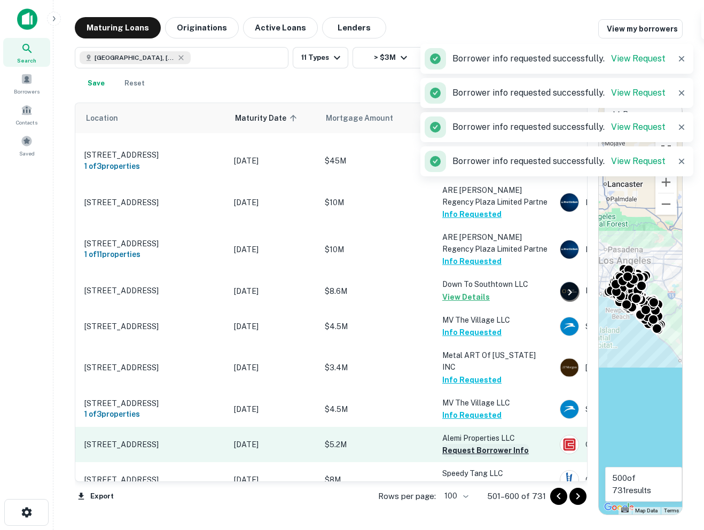
click at [463, 444] on button "Request Borrower Info" at bounding box center [485, 450] width 87 height 13
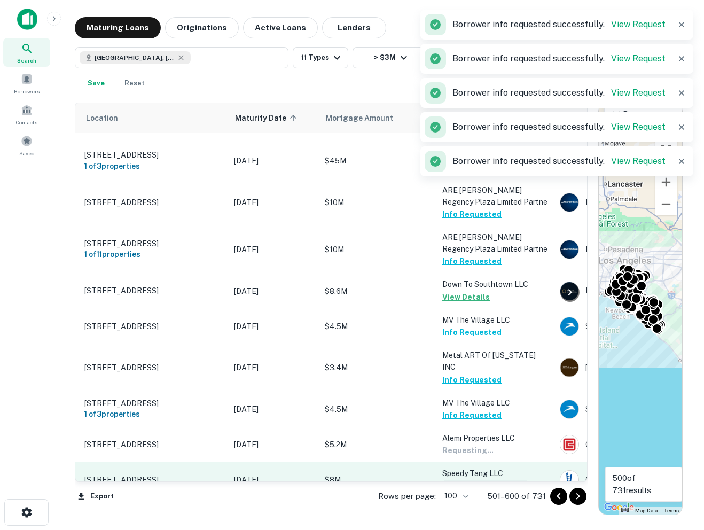
click at [465, 480] on button "Request Borrower Info" at bounding box center [485, 486] width 87 height 13
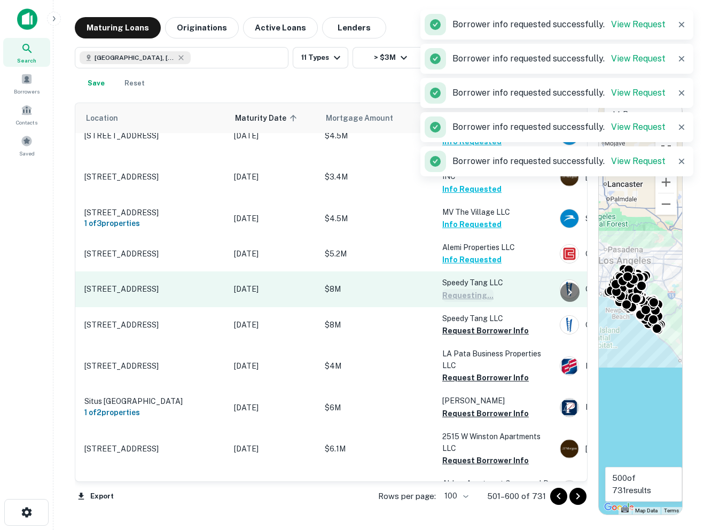
scroll to position [2743, 27]
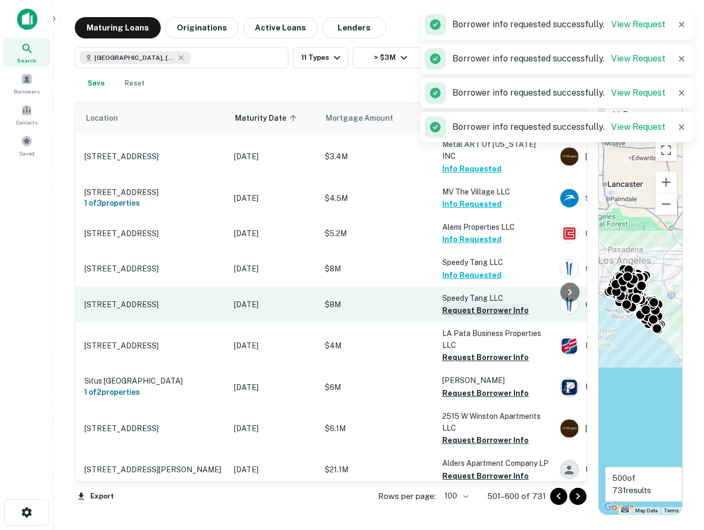
click at [461, 304] on button "Request Borrower Info" at bounding box center [485, 310] width 87 height 13
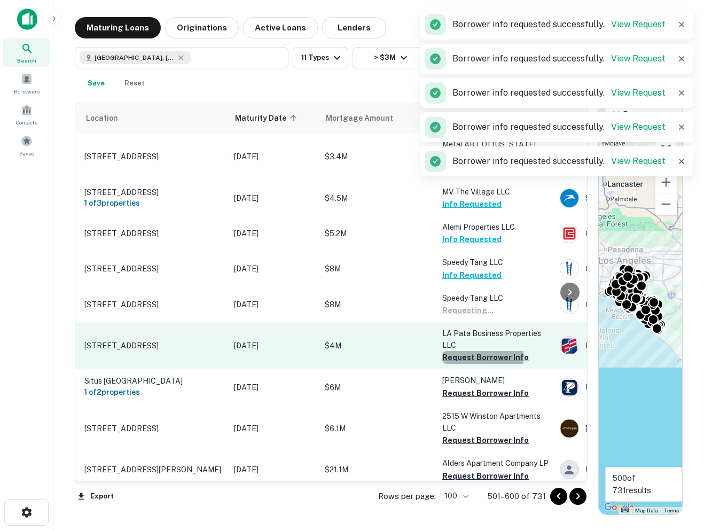
click at [460, 351] on button "Request Borrower Info" at bounding box center [485, 357] width 87 height 13
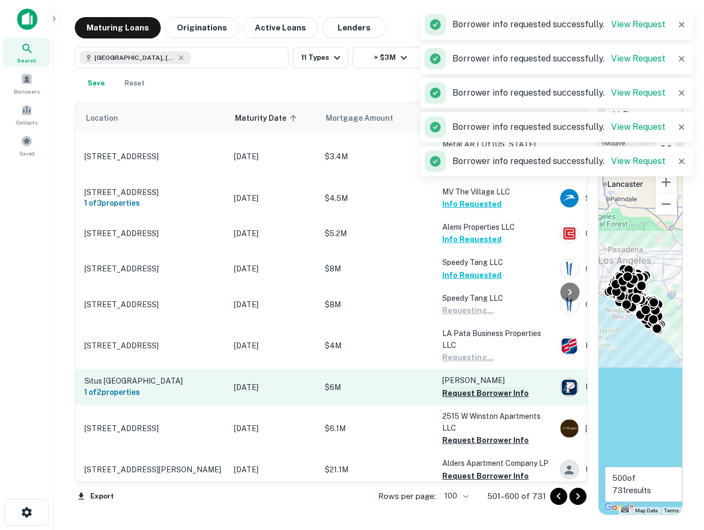
click at [460, 387] on button "Request Borrower Info" at bounding box center [485, 393] width 87 height 13
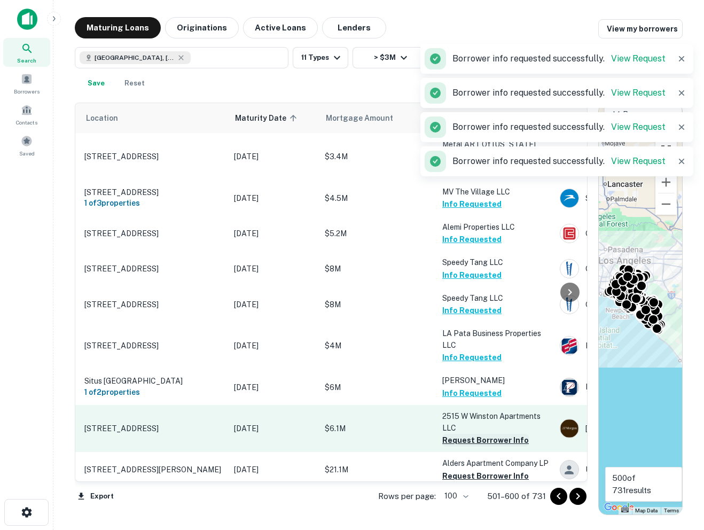
click at [461, 434] on button "Request Borrower Info" at bounding box center [485, 440] width 87 height 13
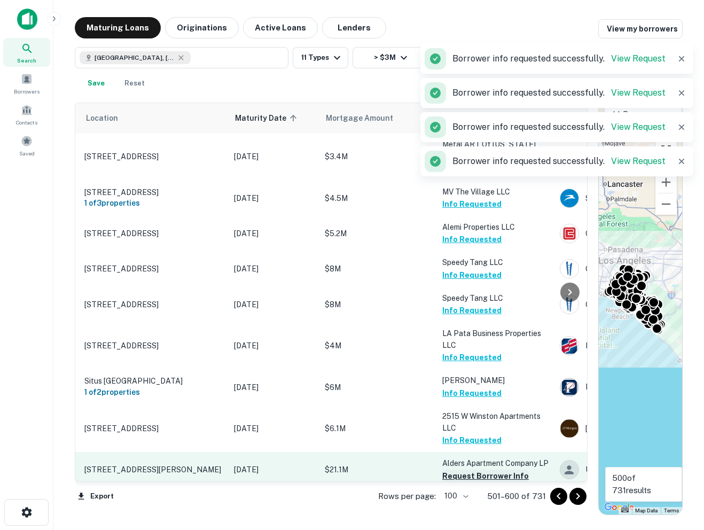
click at [464, 469] on button "Request Borrower Info" at bounding box center [485, 475] width 87 height 13
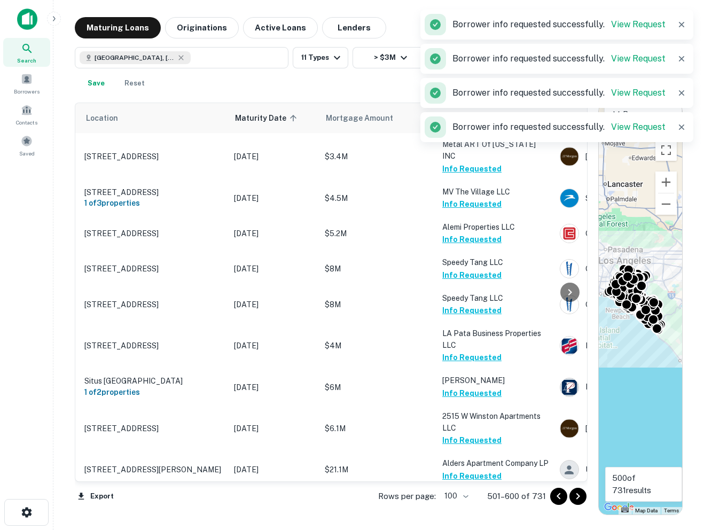
click at [465, 528] on button "Request Borrower Info" at bounding box center [485, 534] width 87 height 13
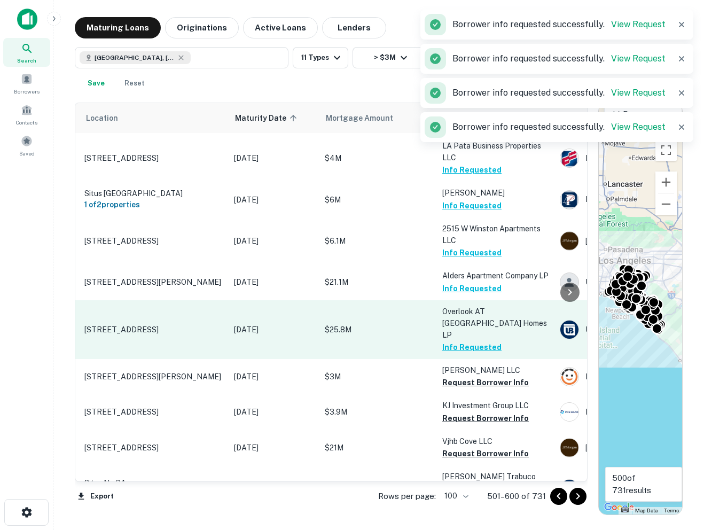
scroll to position [2977, 27]
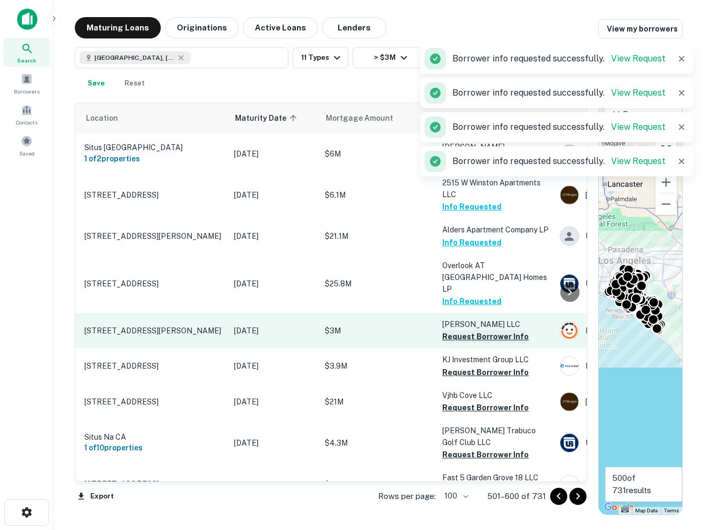
click at [451, 330] on button "Request Borrower Info" at bounding box center [485, 336] width 87 height 13
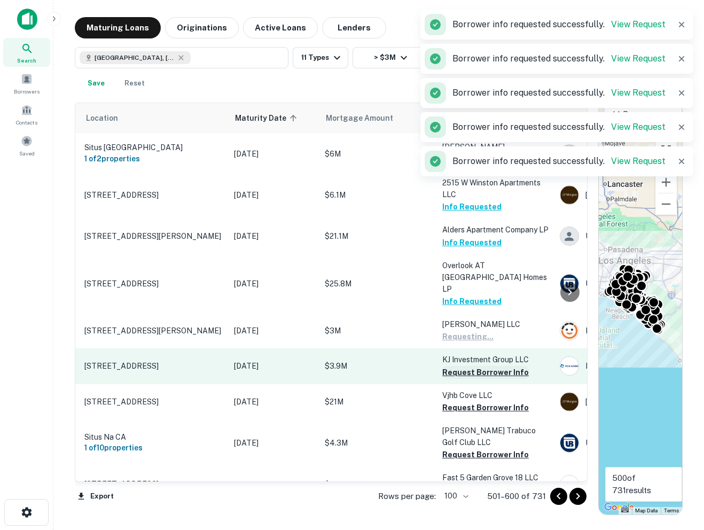
click at [452, 366] on button "Request Borrower Info" at bounding box center [485, 372] width 87 height 13
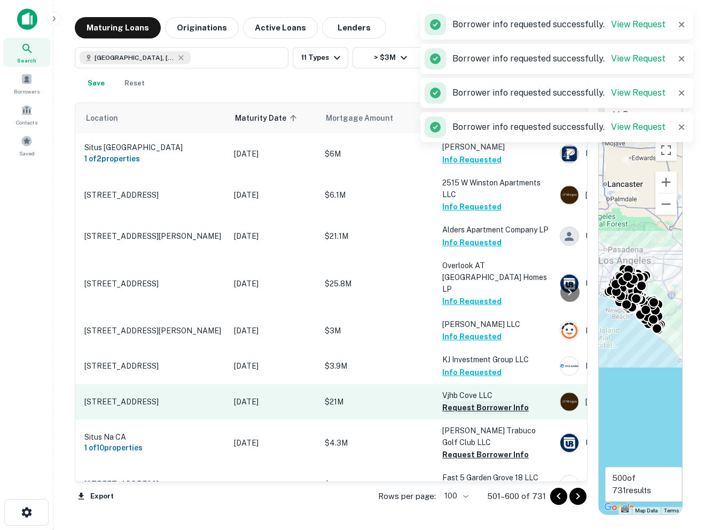
click at [450, 401] on button "Request Borrower Info" at bounding box center [485, 407] width 87 height 13
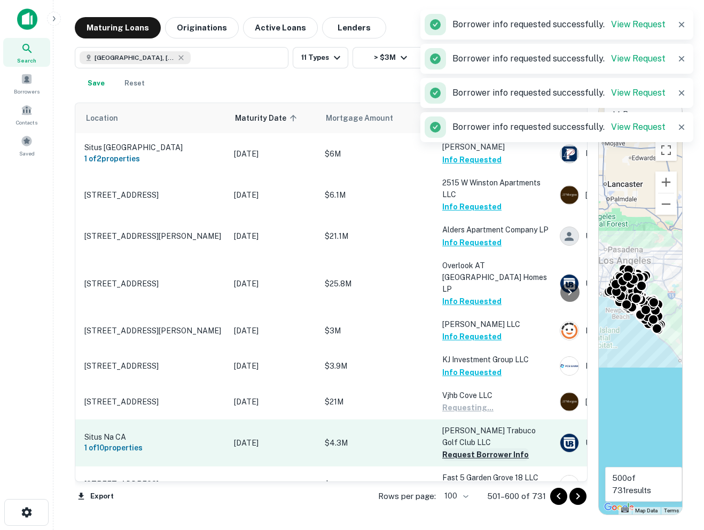
click at [456, 448] on button "Request Borrower Info" at bounding box center [485, 454] width 87 height 13
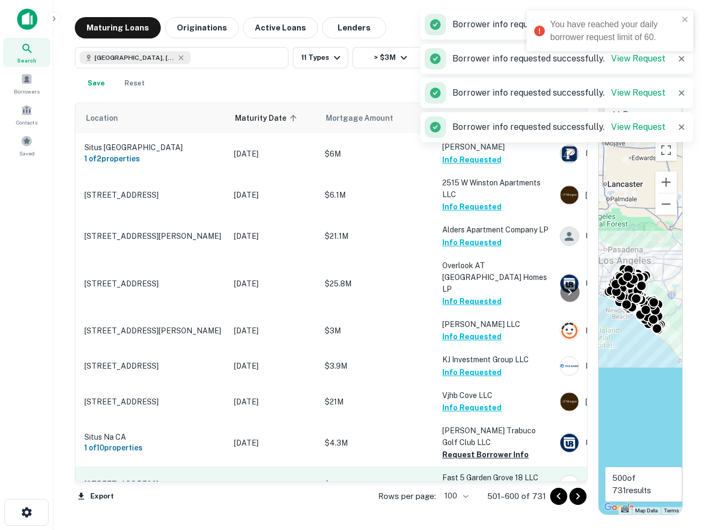
click at [460, 484] on button "Request Borrower Info" at bounding box center [485, 490] width 87 height 13
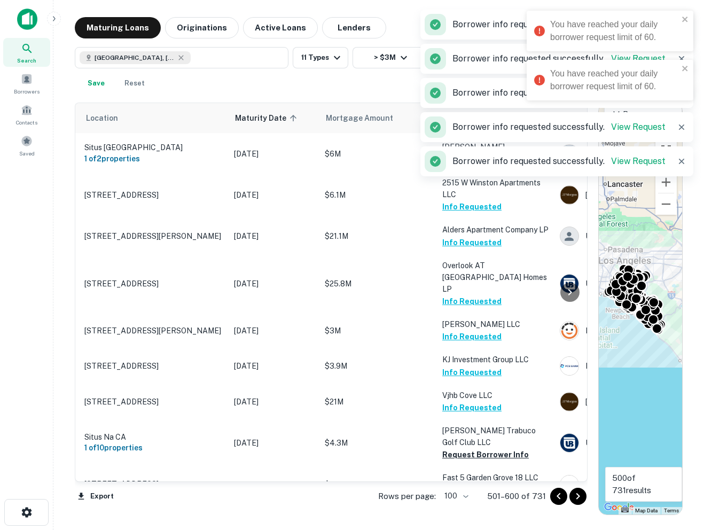
click at [459, 519] on button "Request Borrower Info" at bounding box center [485, 525] width 87 height 13
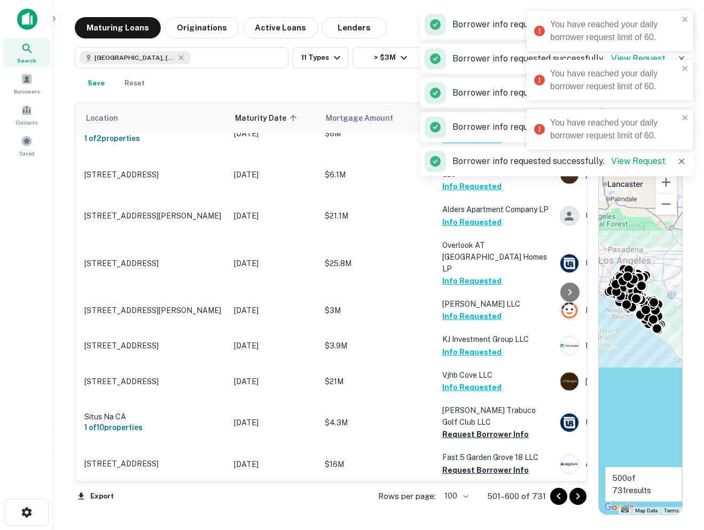
scroll to position [3033, 27]
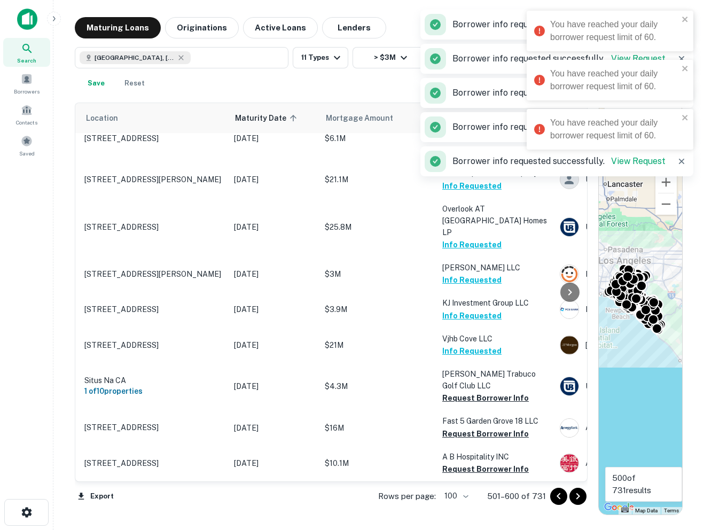
click at [681, 18] on div "You have reached your daily borrower request limit of 60." at bounding box center [606, 31] width 151 height 32
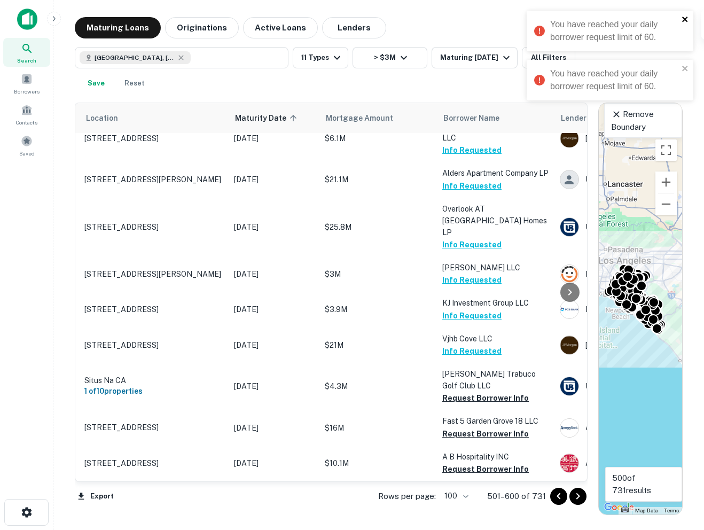
click at [684, 20] on icon "close" at bounding box center [684, 19] width 7 height 9
click at [685, 20] on icon "close" at bounding box center [684, 19] width 7 height 9
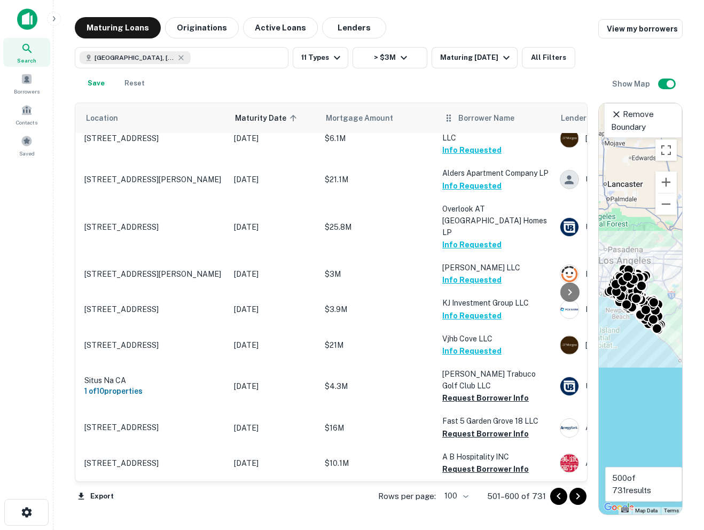
scroll to position [2992, 27]
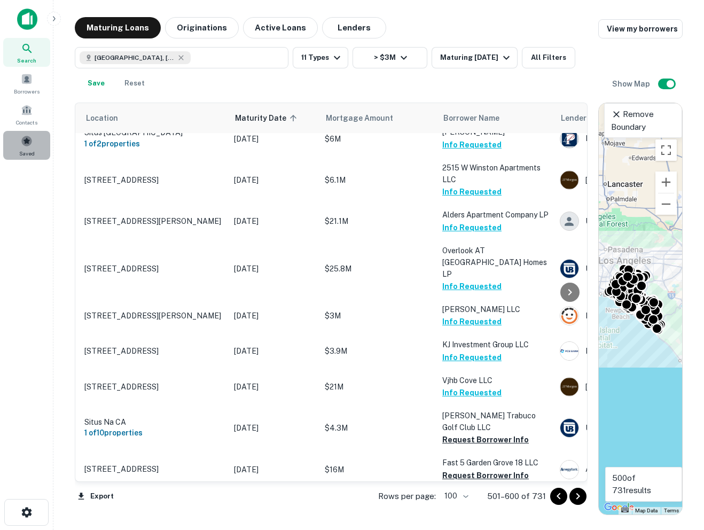
click at [28, 141] on span at bounding box center [27, 141] width 12 height 12
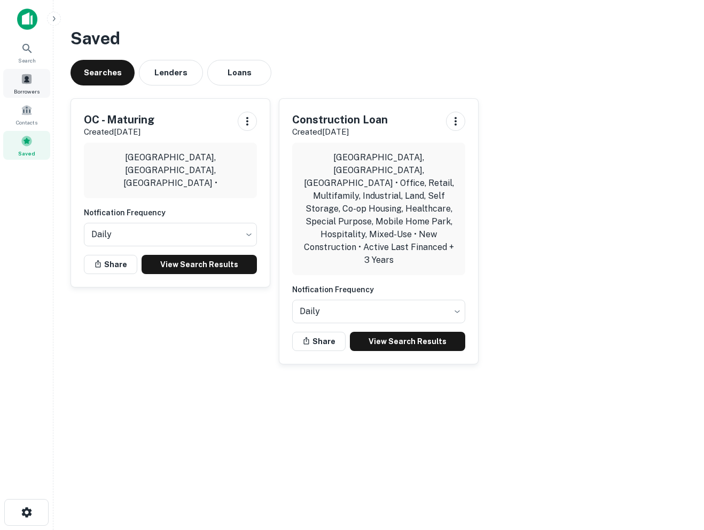
click at [22, 80] on span at bounding box center [27, 79] width 12 height 12
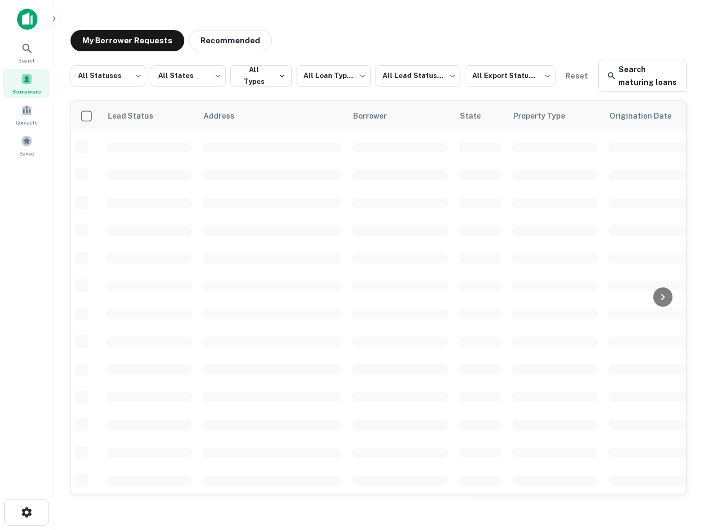
scroll to position [332, 0]
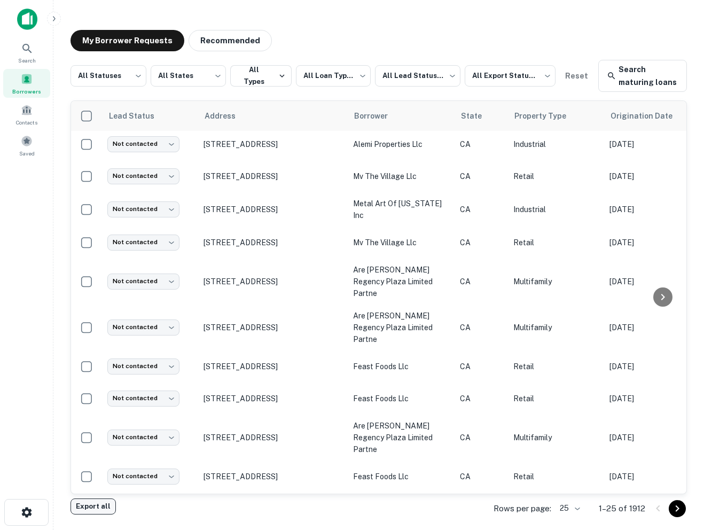
click at [104, 508] on button "Export all" at bounding box center [92, 506] width 45 height 16
